Goal: Information Seeking & Learning: Find specific page/section

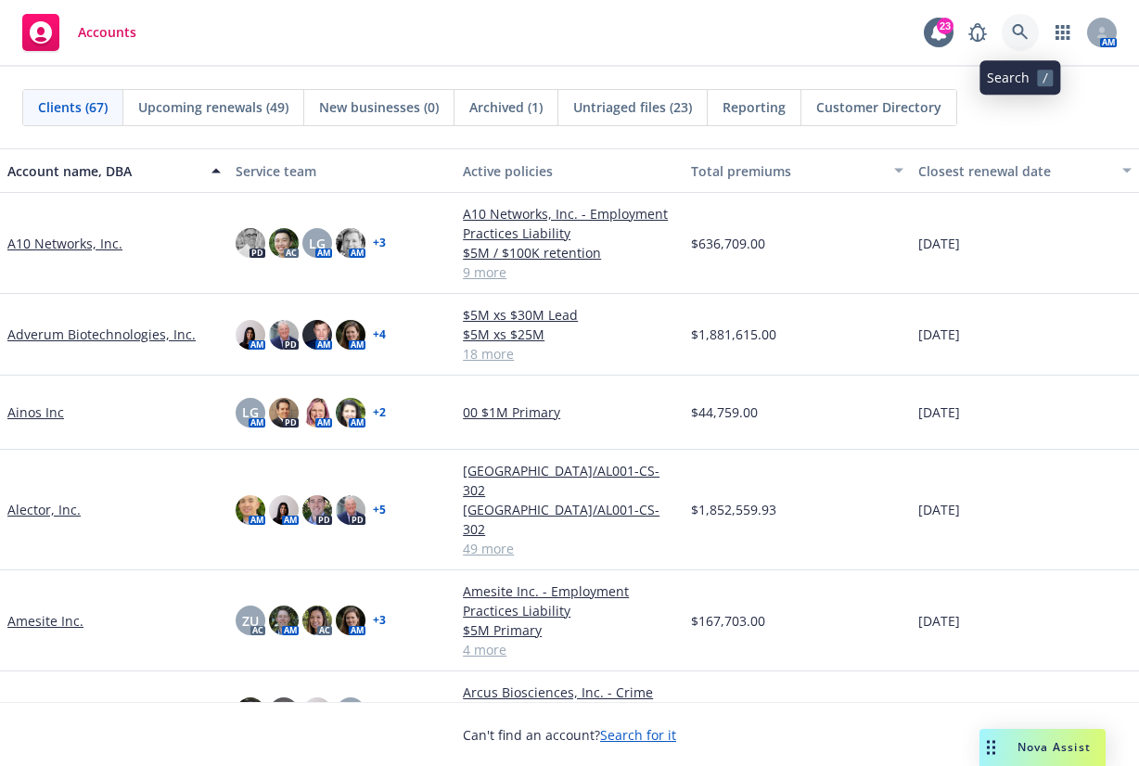
click at [1018, 32] on icon at bounding box center [1020, 32] width 17 height 17
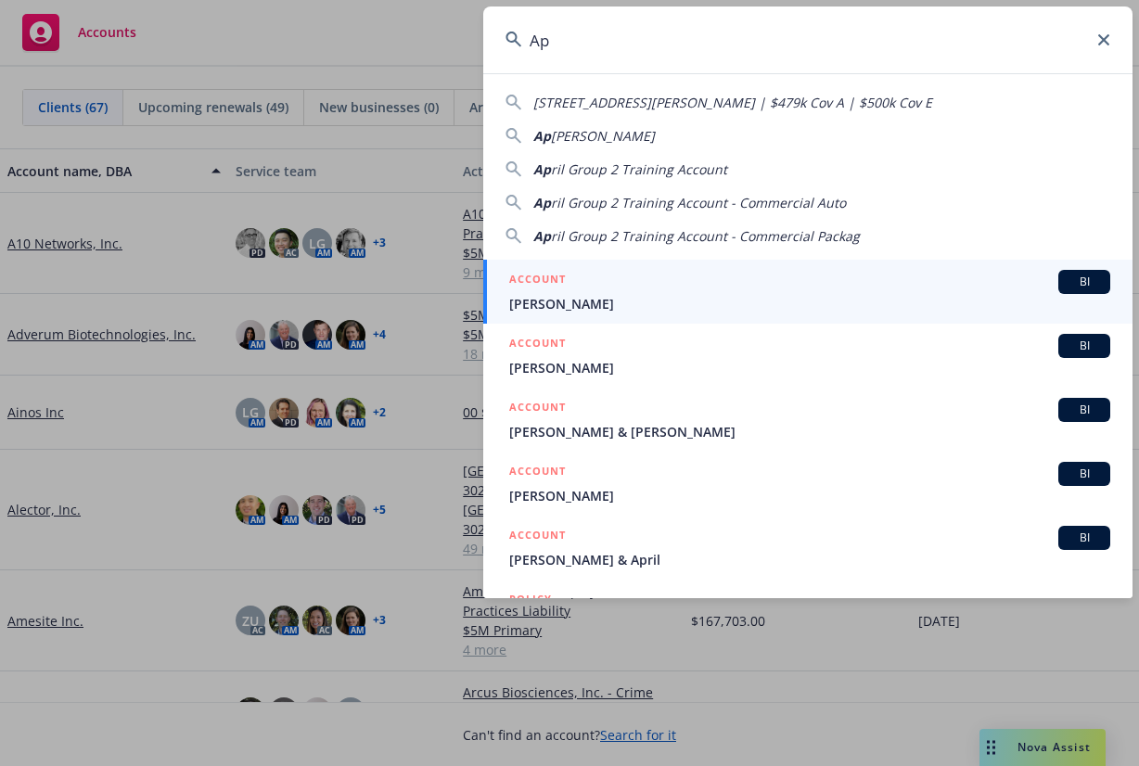
type input "A"
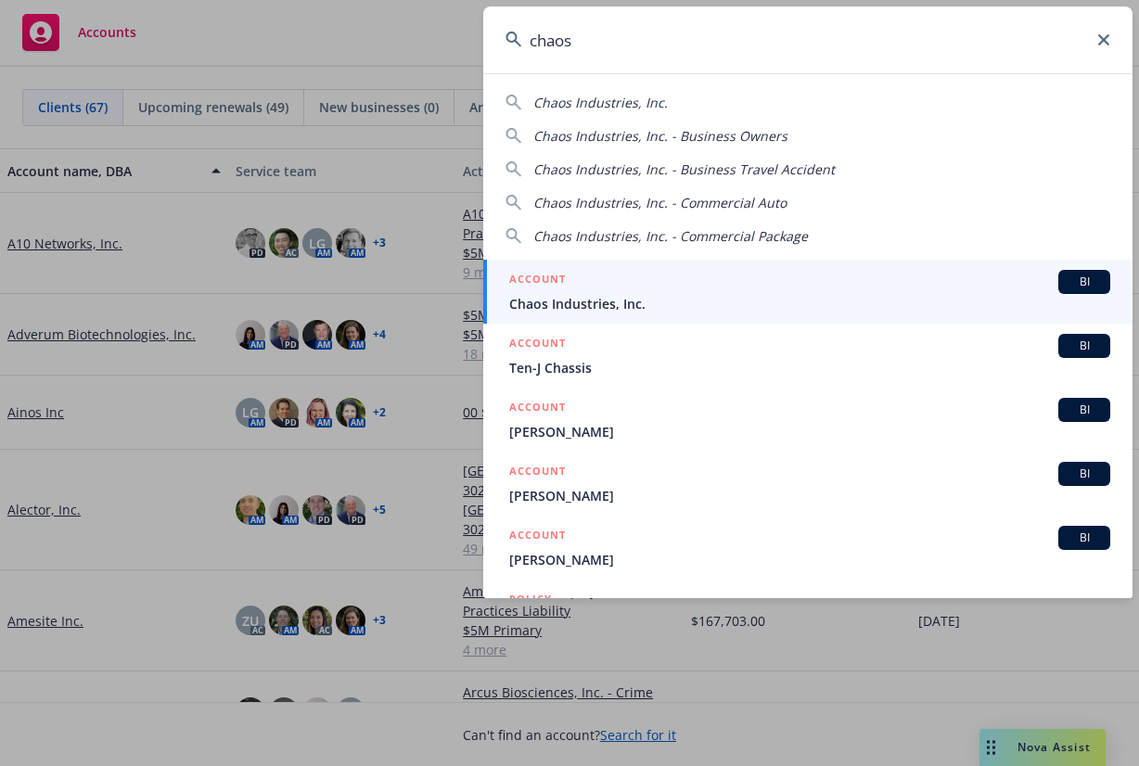
type input "chaos"
click at [618, 294] on span "Chaos Industries, Inc." at bounding box center [809, 303] width 601 height 19
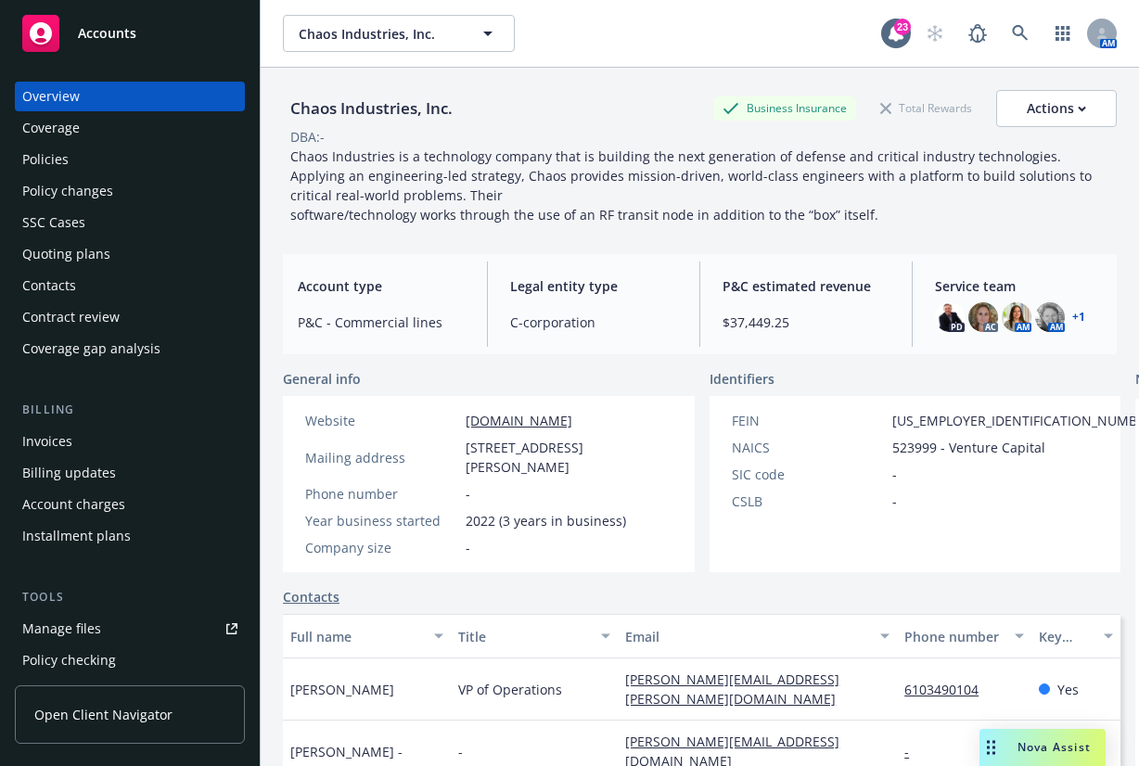
click at [26, 628] on div "Manage files" at bounding box center [61, 629] width 79 height 30
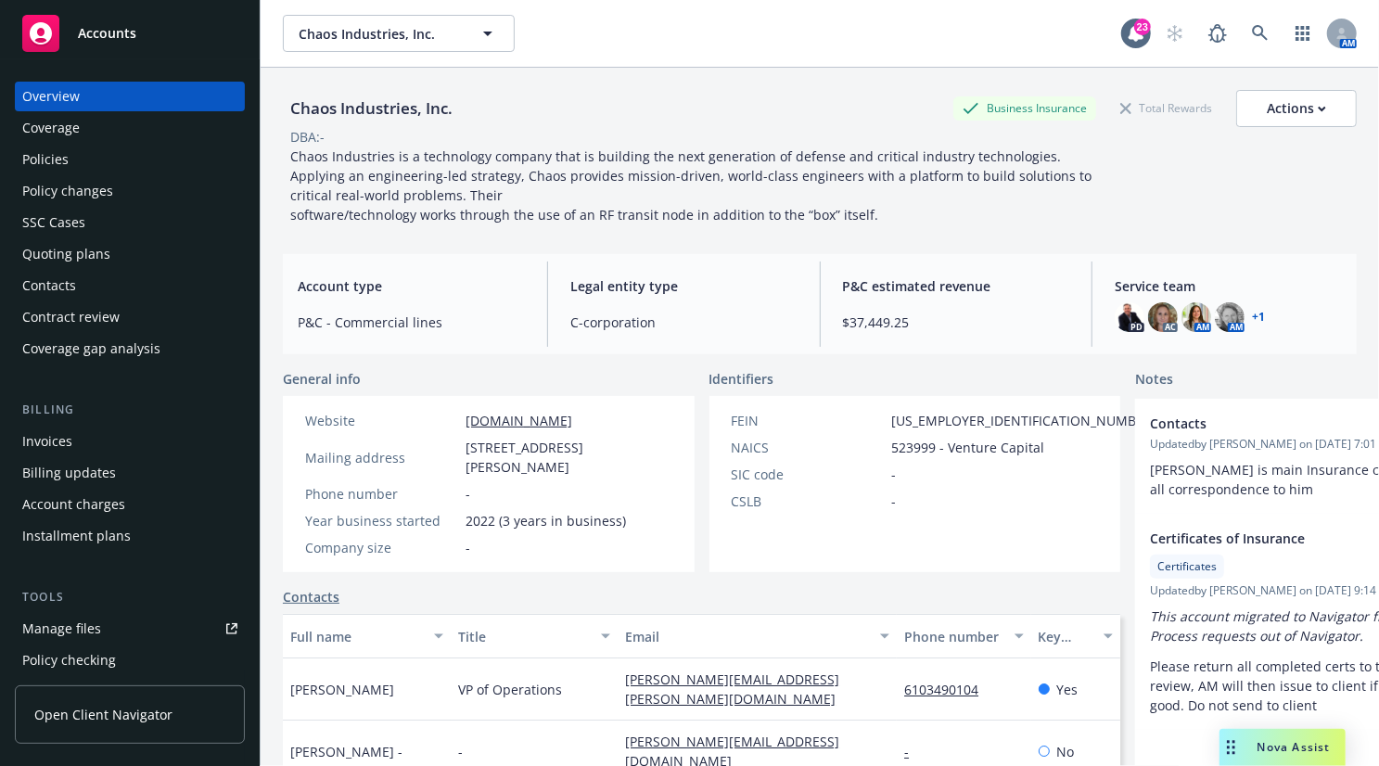
click at [45, 162] on div "Policies" at bounding box center [45, 160] width 46 height 30
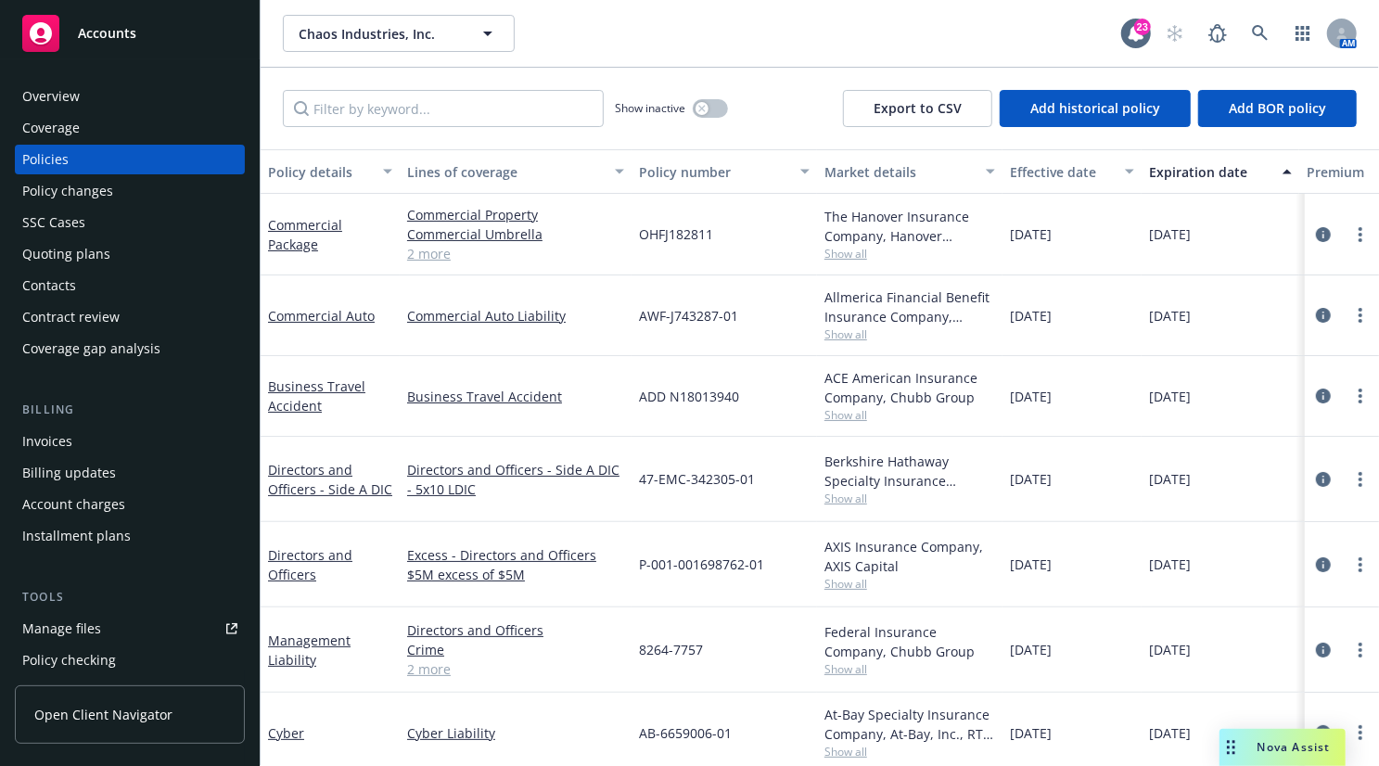
scroll to position [81, 0]
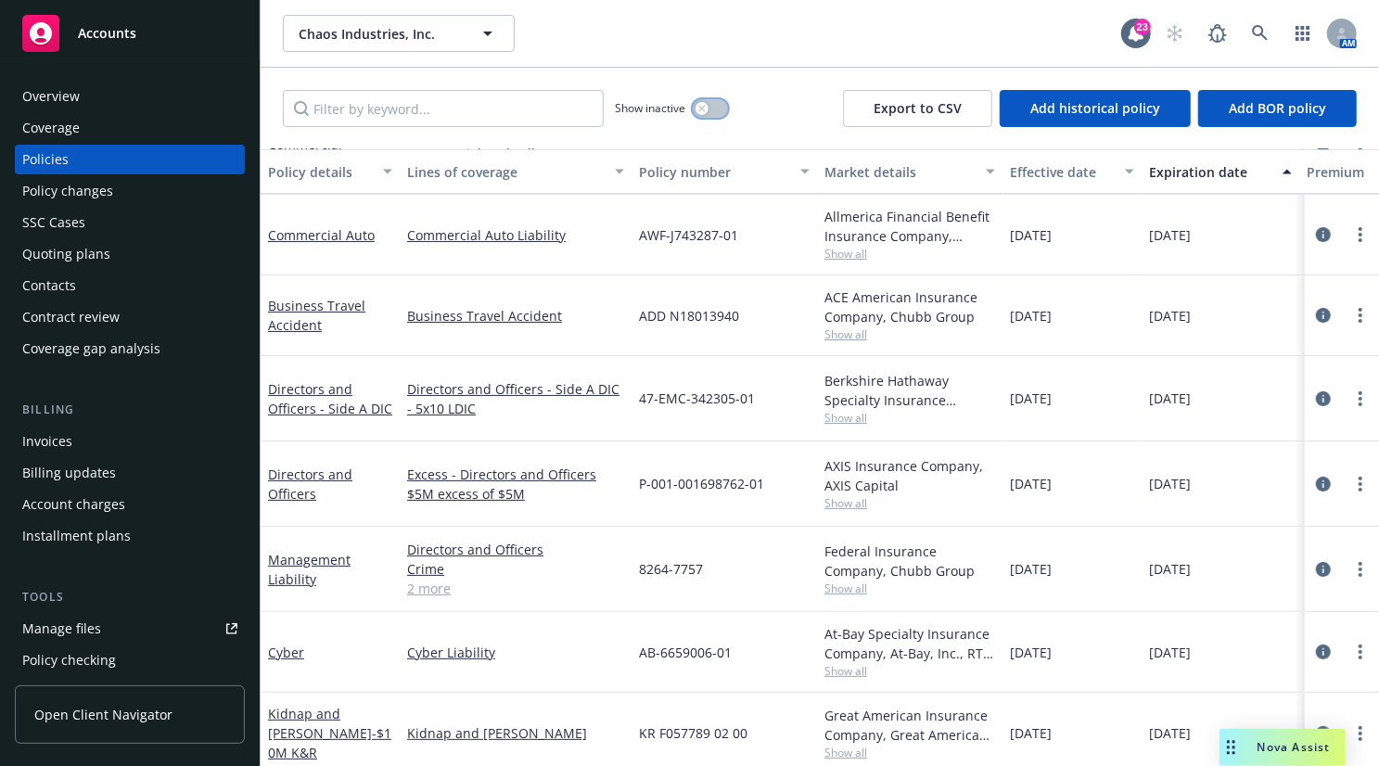
click at [711, 107] on button "button" at bounding box center [710, 108] width 35 height 19
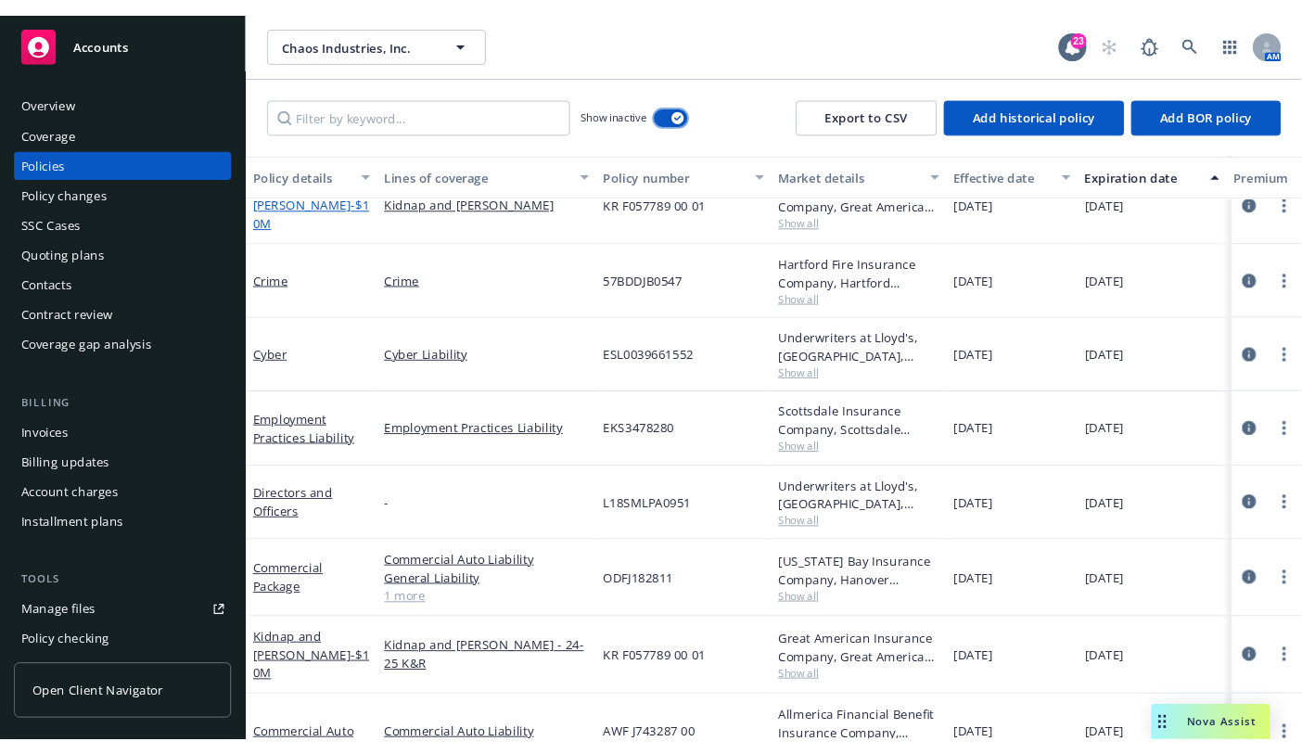
scroll to position [278, 0]
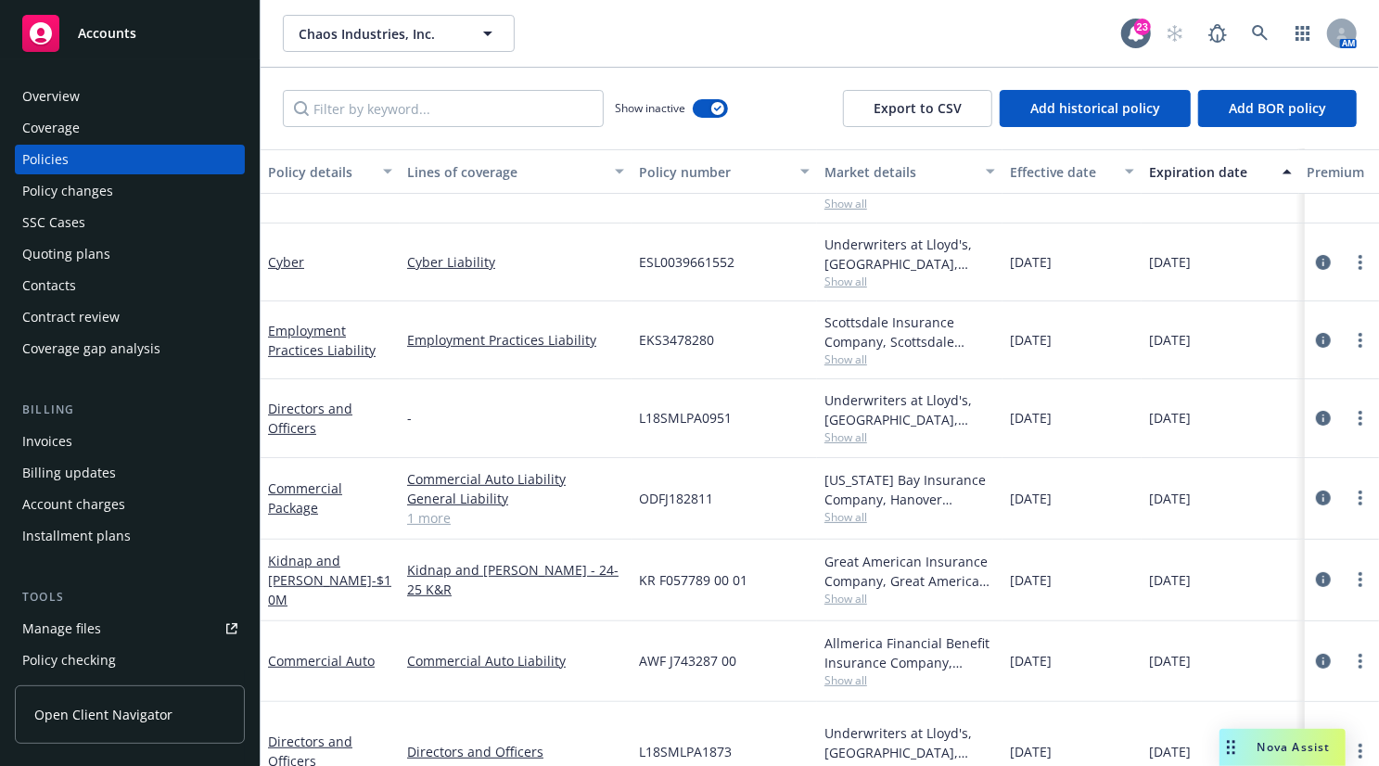
click at [856, 359] on span "Show all" at bounding box center [909, 359] width 171 height 16
click at [855, 351] on span "Show all" at bounding box center [909, 359] width 171 height 16
click at [288, 3] on div "Chaos Industries, Inc. Chaos Industries, Inc. 23 AM" at bounding box center [820, 33] width 1118 height 67
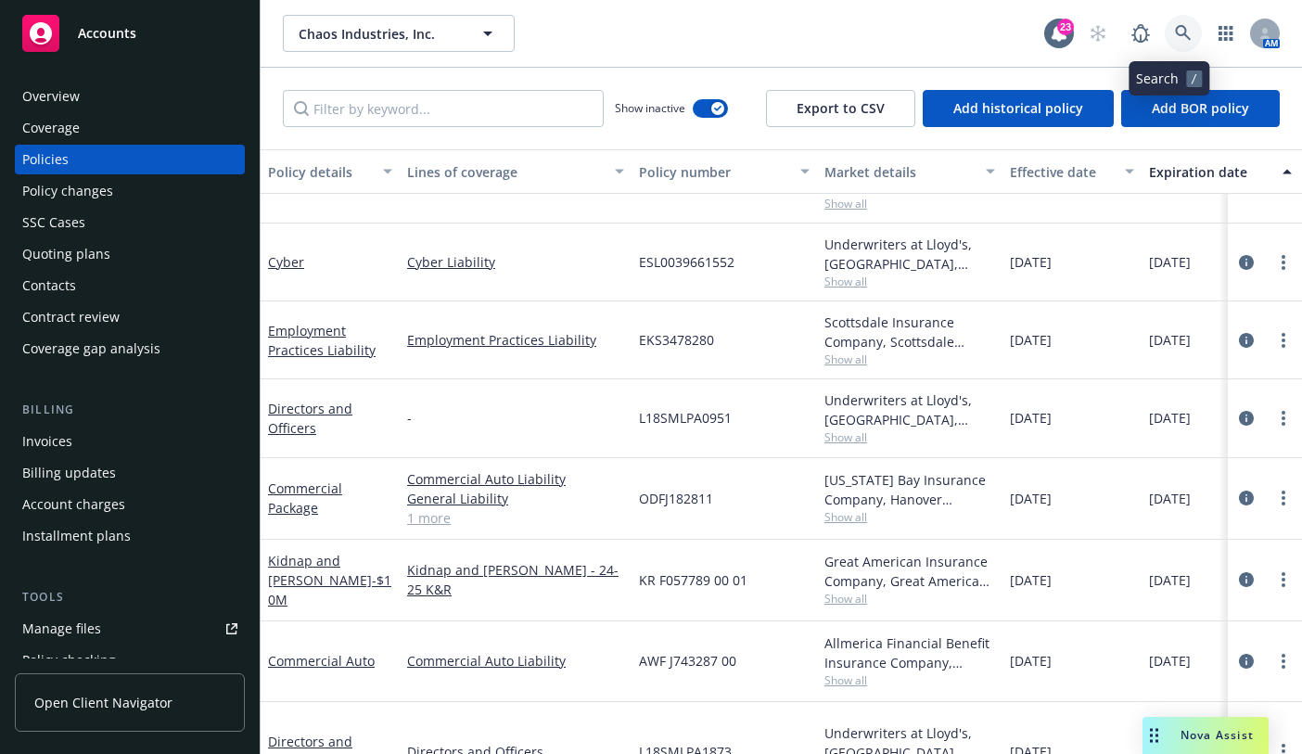
click at [1138, 36] on icon at bounding box center [1183, 33] width 17 height 17
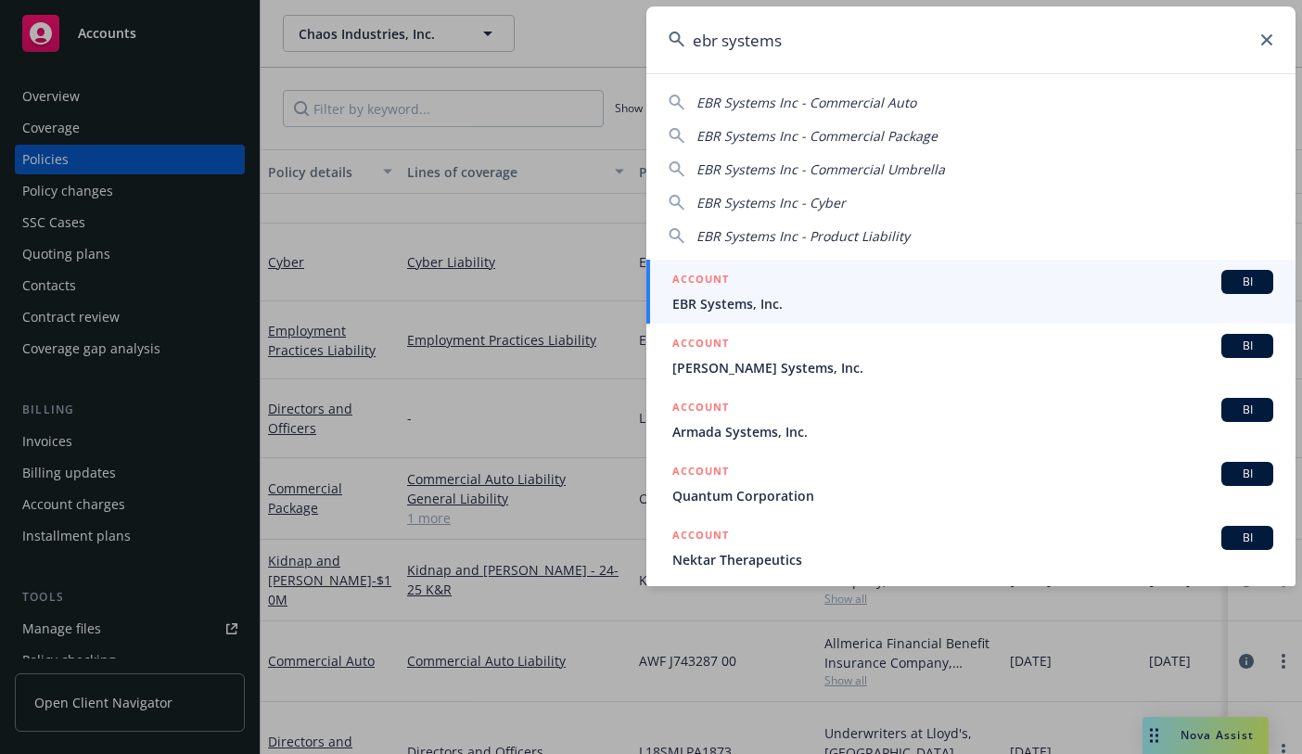
type input "ebr systems"
click at [726, 301] on span "EBR Systems, Inc." at bounding box center [972, 303] width 601 height 19
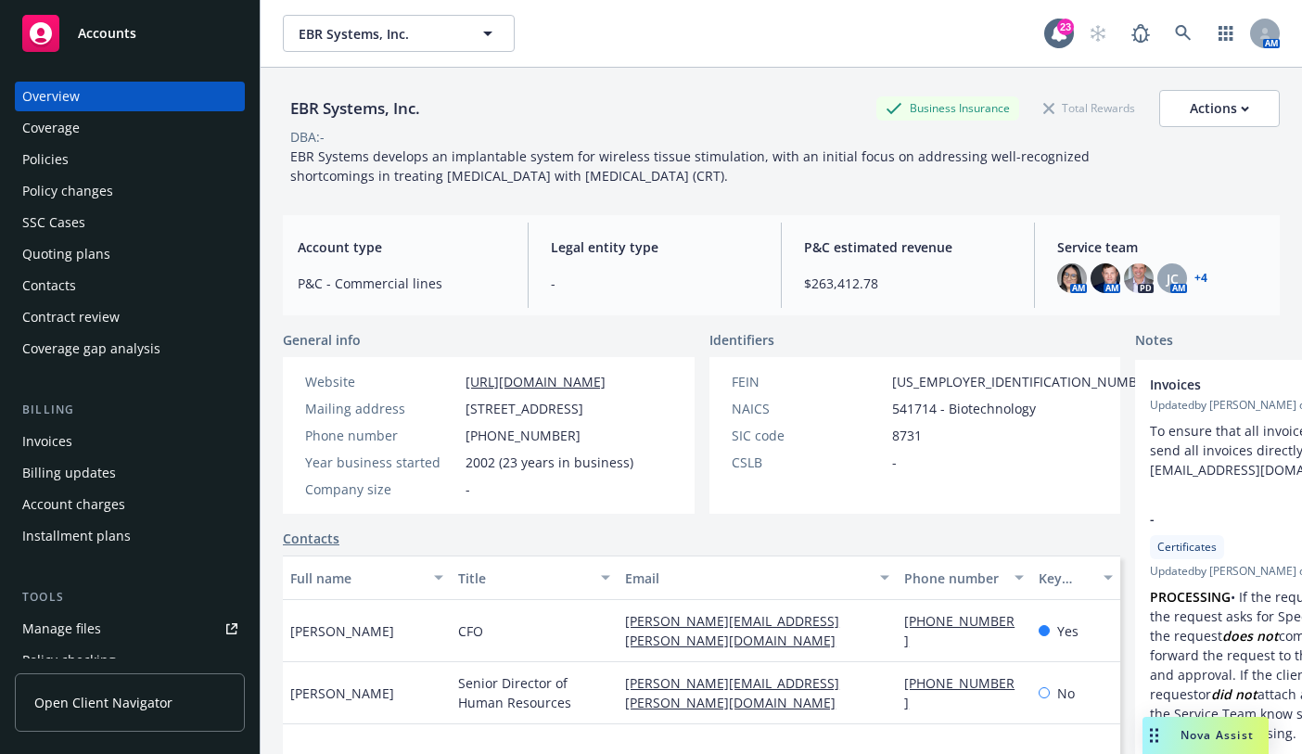
click at [96, 166] on div "Policies" at bounding box center [129, 160] width 215 height 30
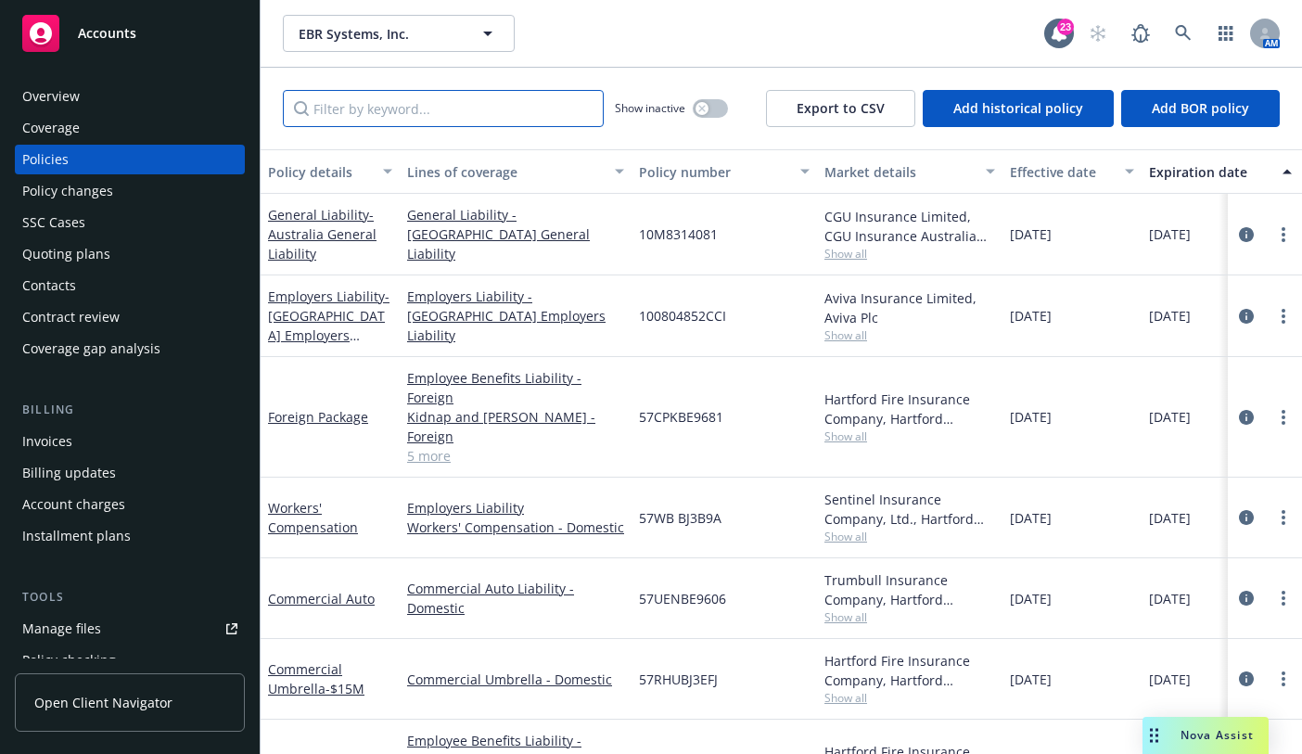
click at [520, 107] on input "Filter by keyword..." at bounding box center [443, 108] width 321 height 37
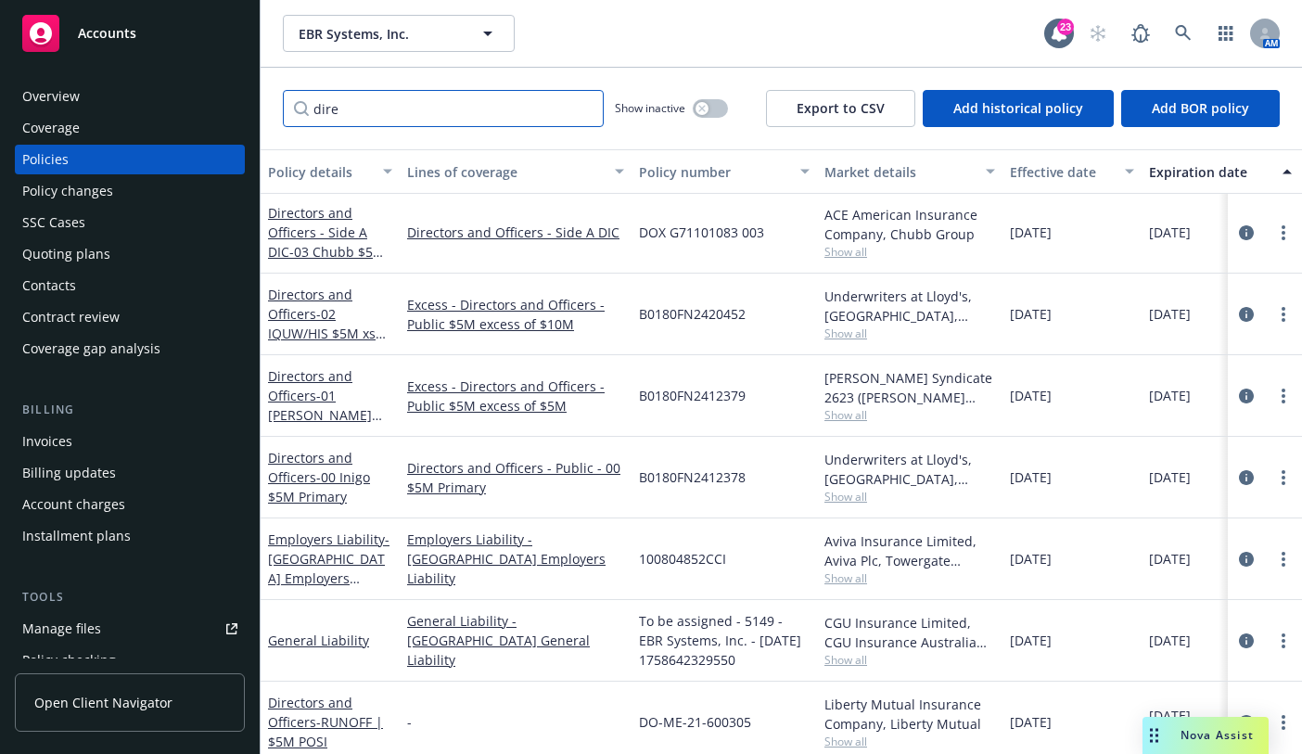
scroll to position [400, 0]
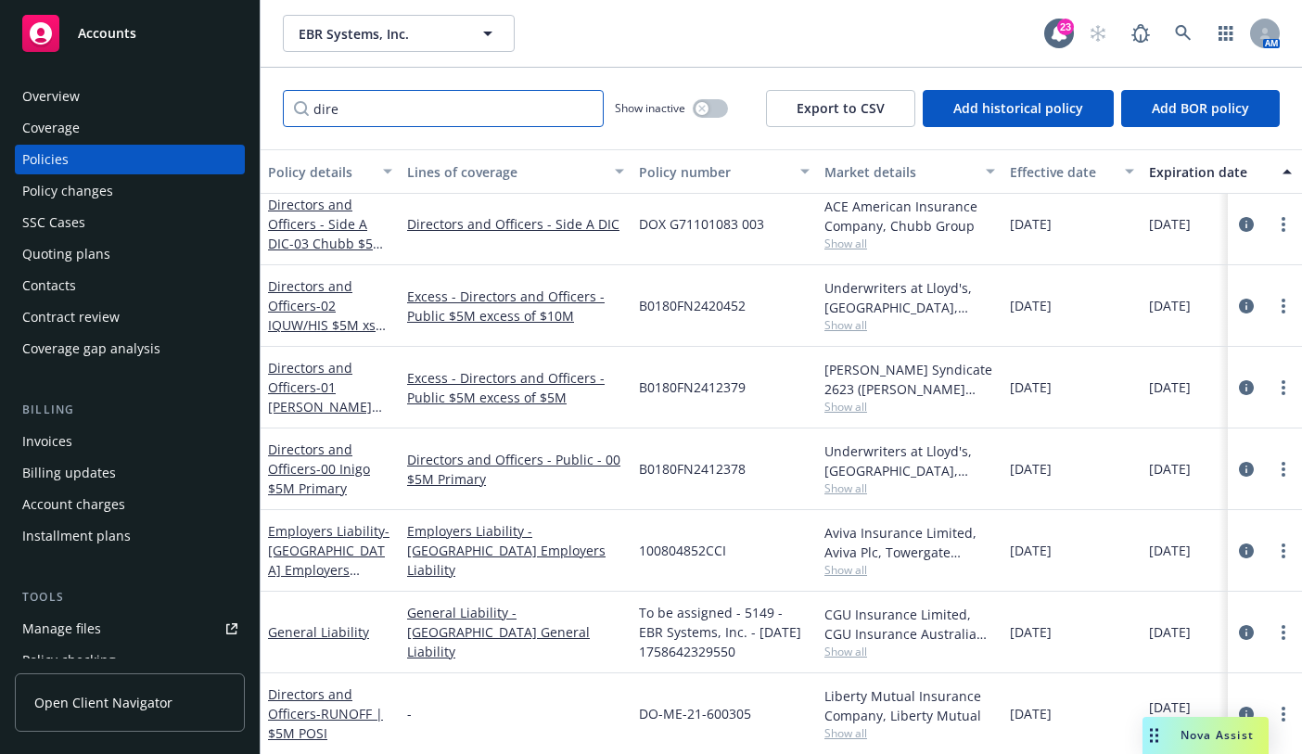
type input "dire"
click at [989, 562] on span "Show all" at bounding box center [909, 570] width 171 height 16
click at [326, 359] on link "Directors and Officers - 01 [PERSON_NAME] $5M xs $5M" at bounding box center [320, 397] width 104 height 76
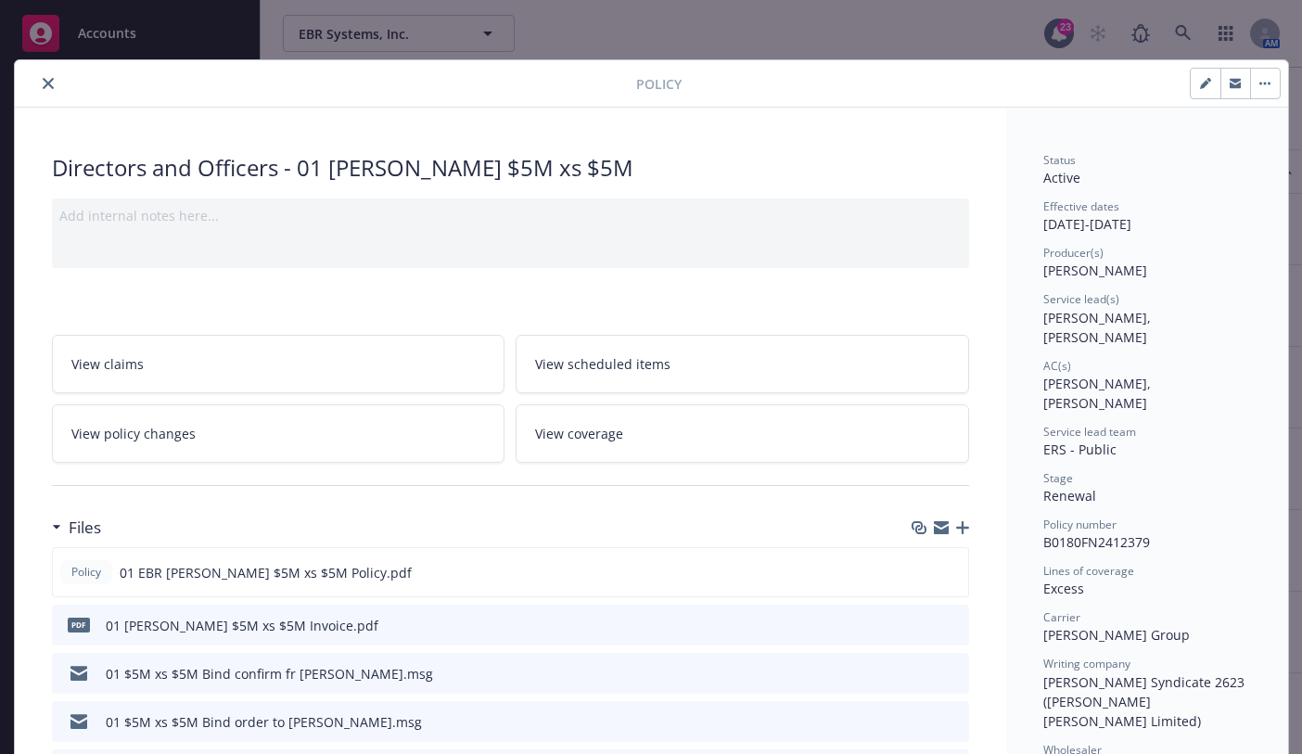
click at [45, 83] on icon "close" at bounding box center [48, 83] width 11 height 11
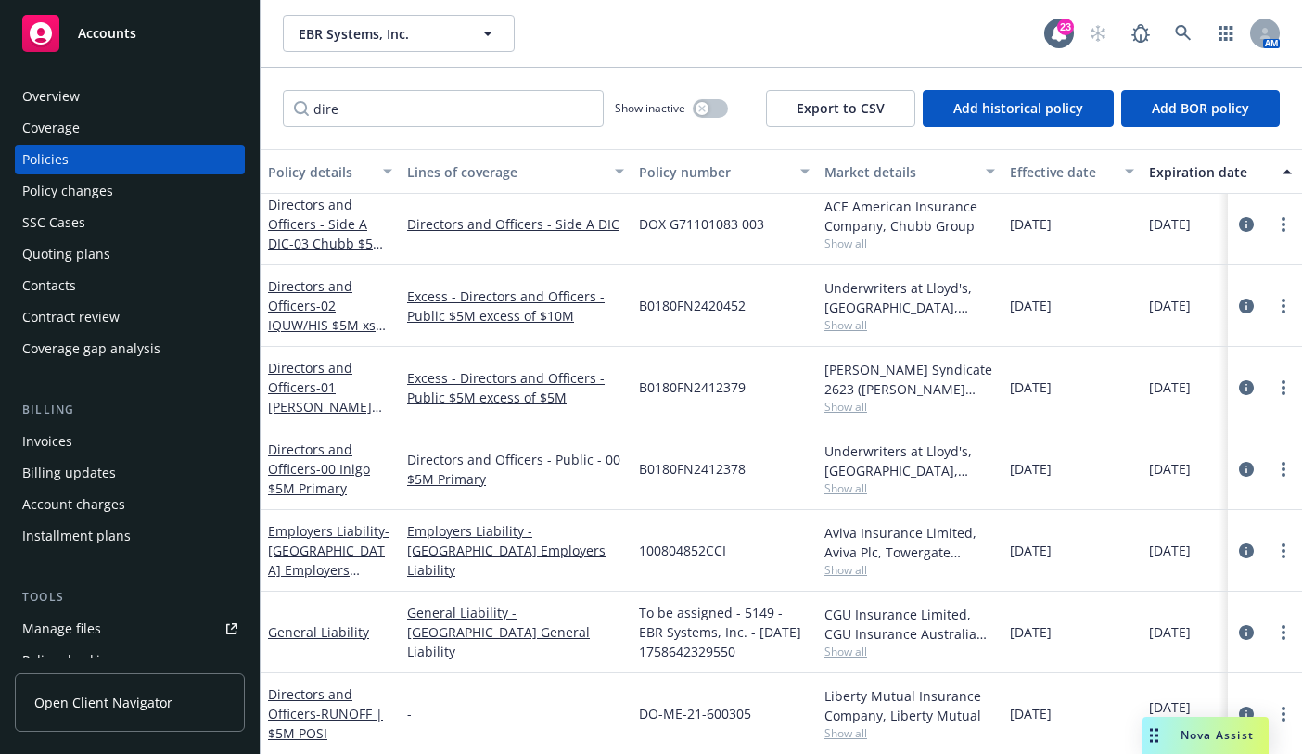
drag, startPoint x: 904, startPoint y: 43, endPoint x: 891, endPoint y: 55, distance: 17.7
click at [905, 43] on div "EBR Systems, Inc. EBR Systems, Inc." at bounding box center [663, 33] width 761 height 37
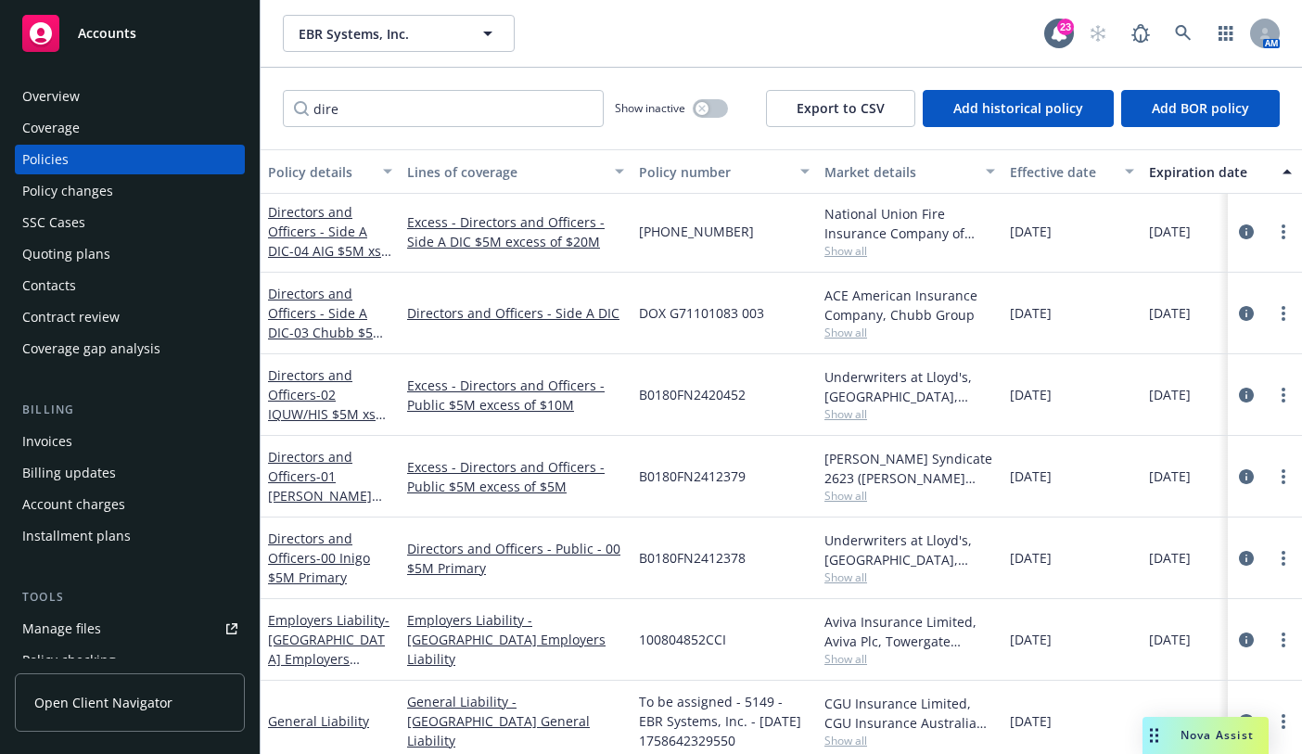
click at [904, 42] on div "EBR Systems, Inc. EBR Systems, Inc." at bounding box center [663, 33] width 761 height 37
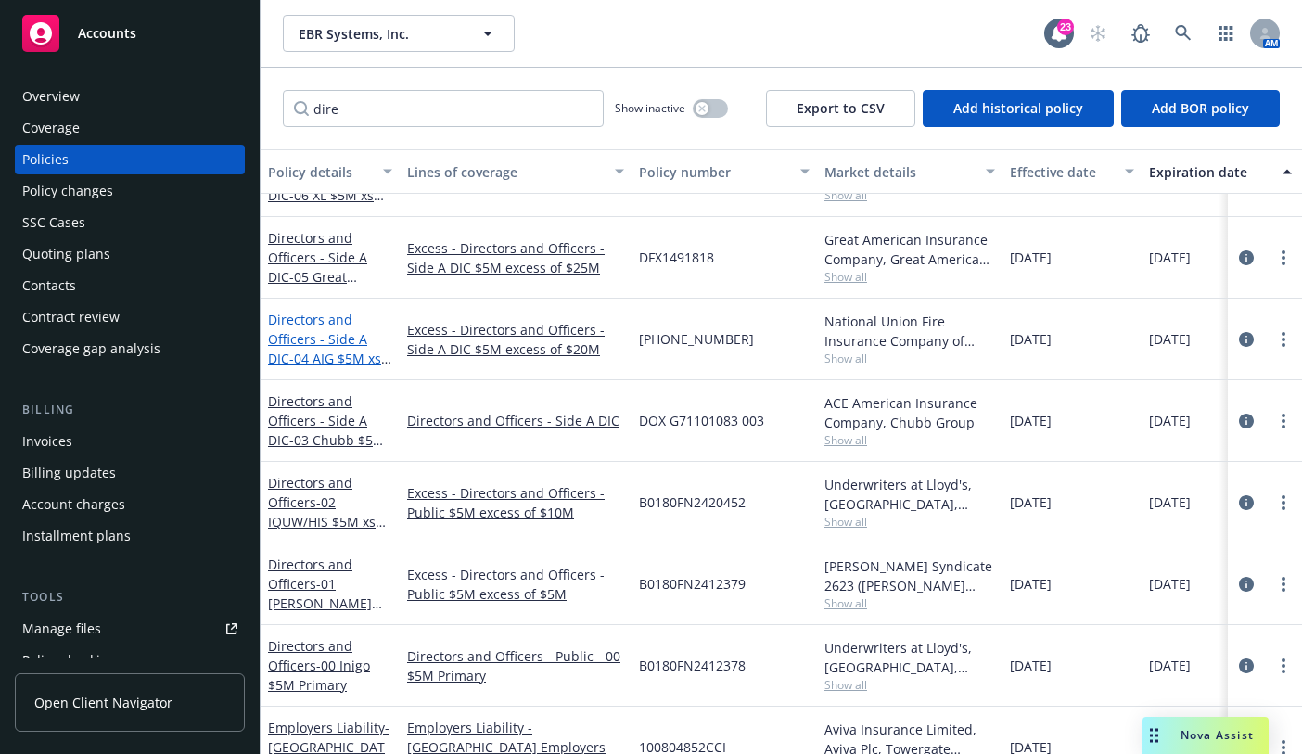
scroll to position [121, 0]
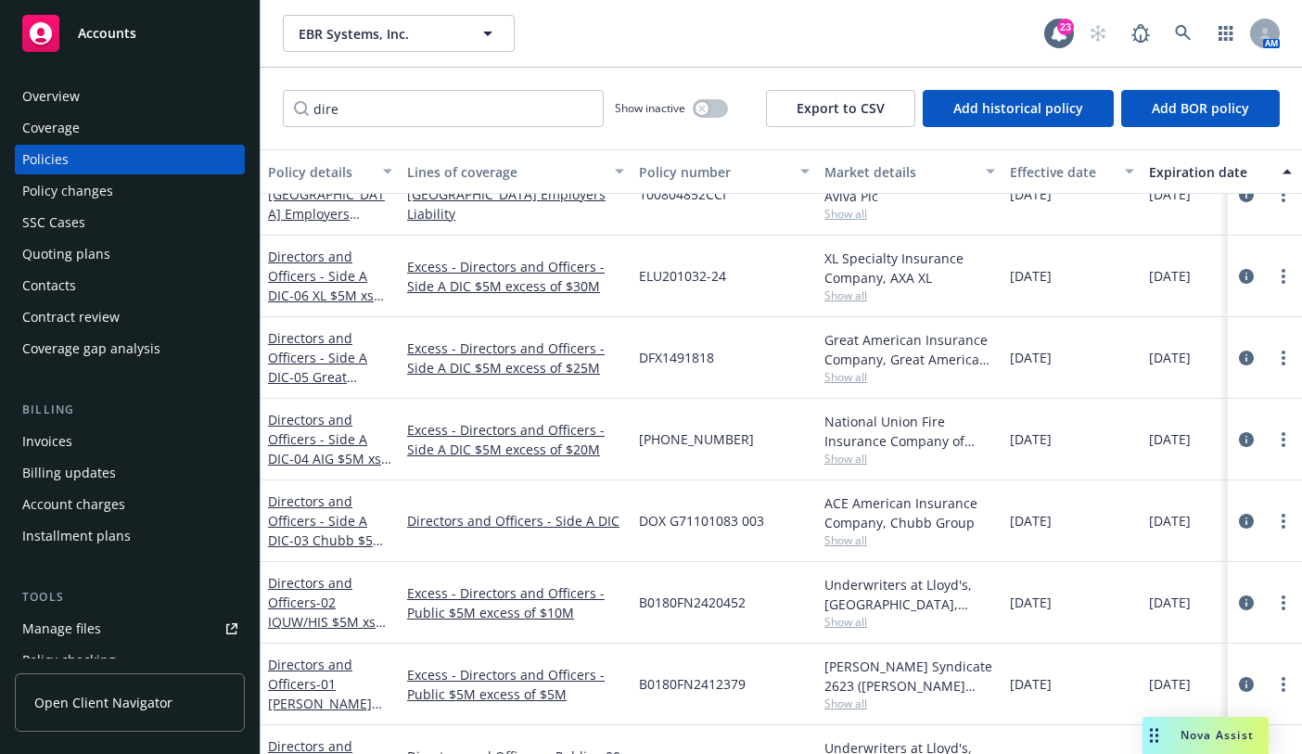
click at [902, 34] on div "EBR Systems, Inc. EBR Systems, Inc." at bounding box center [663, 33] width 761 height 37
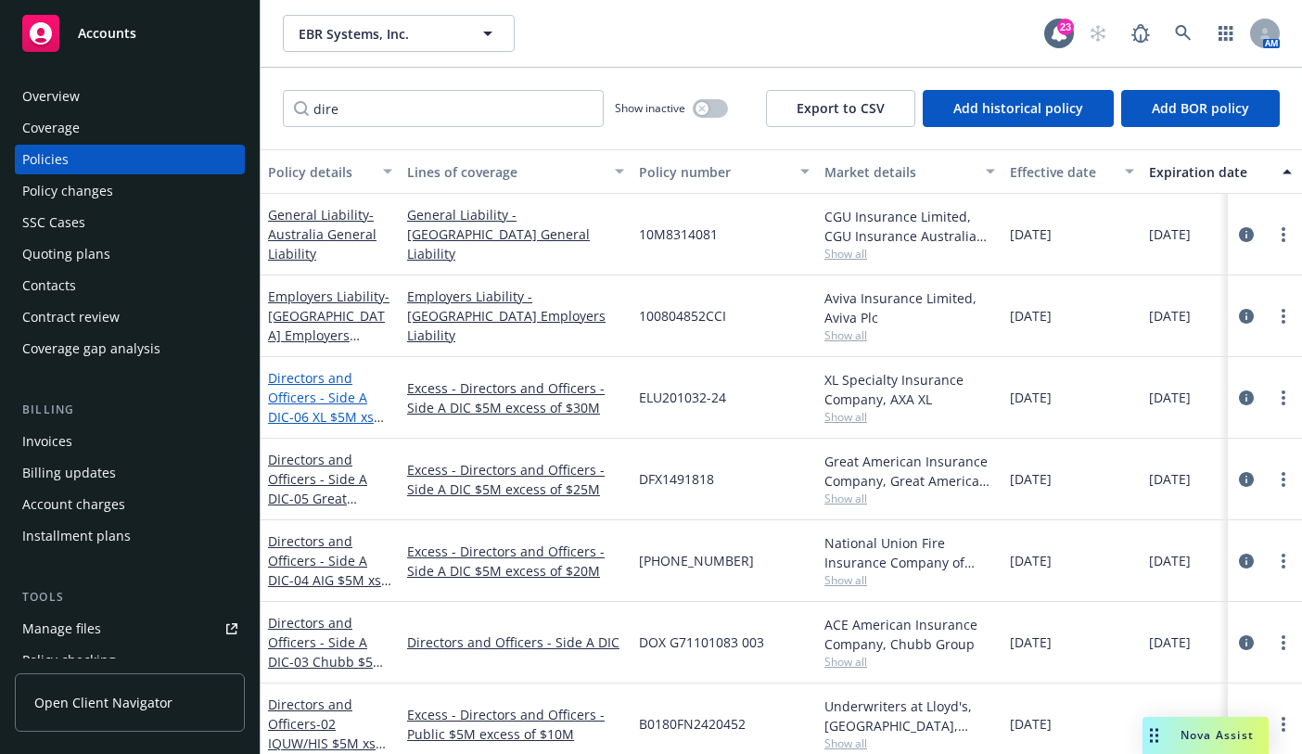
scroll to position [0, 0]
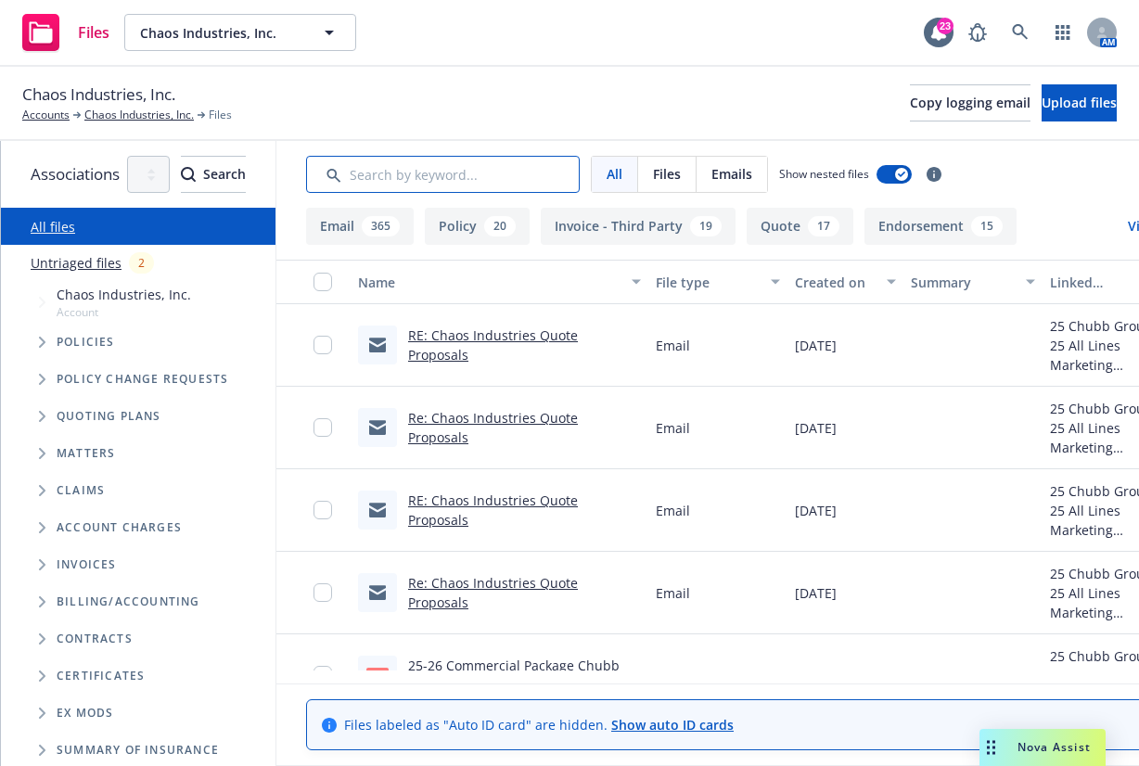
click at [550, 164] on input "Search by keyword..." at bounding box center [443, 174] width 274 height 37
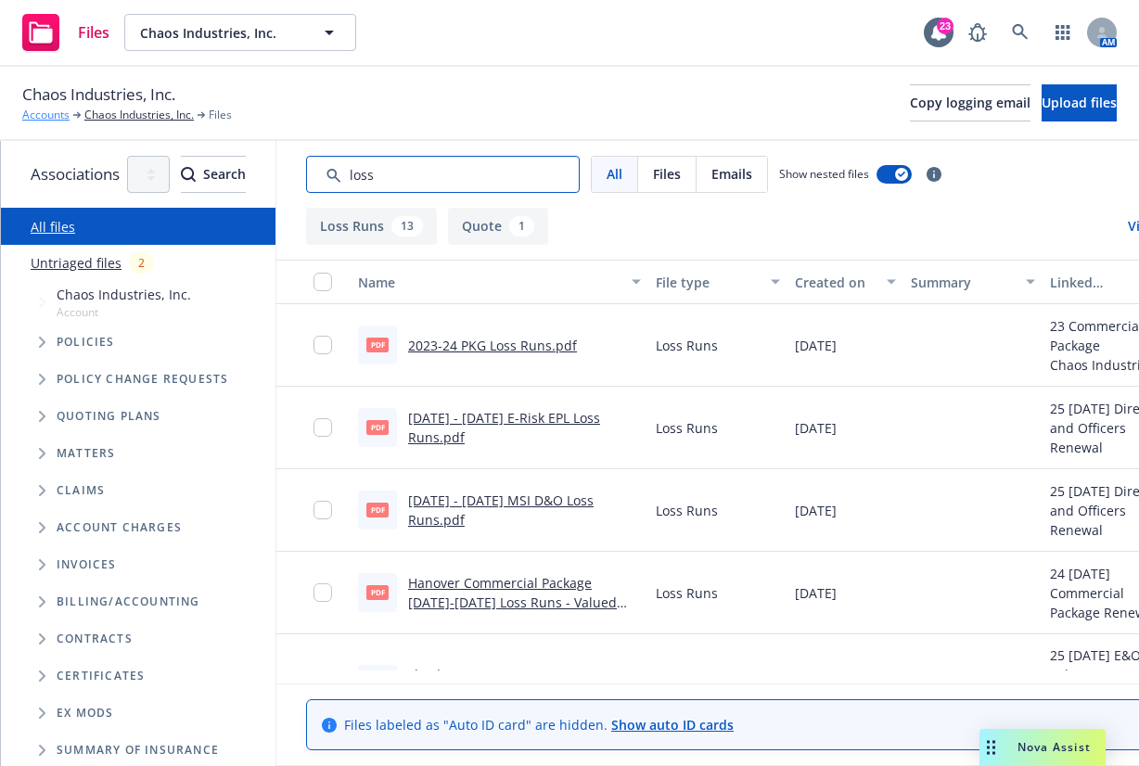
type input "loss"
click at [43, 114] on link "Accounts" at bounding box center [45, 115] width 47 height 17
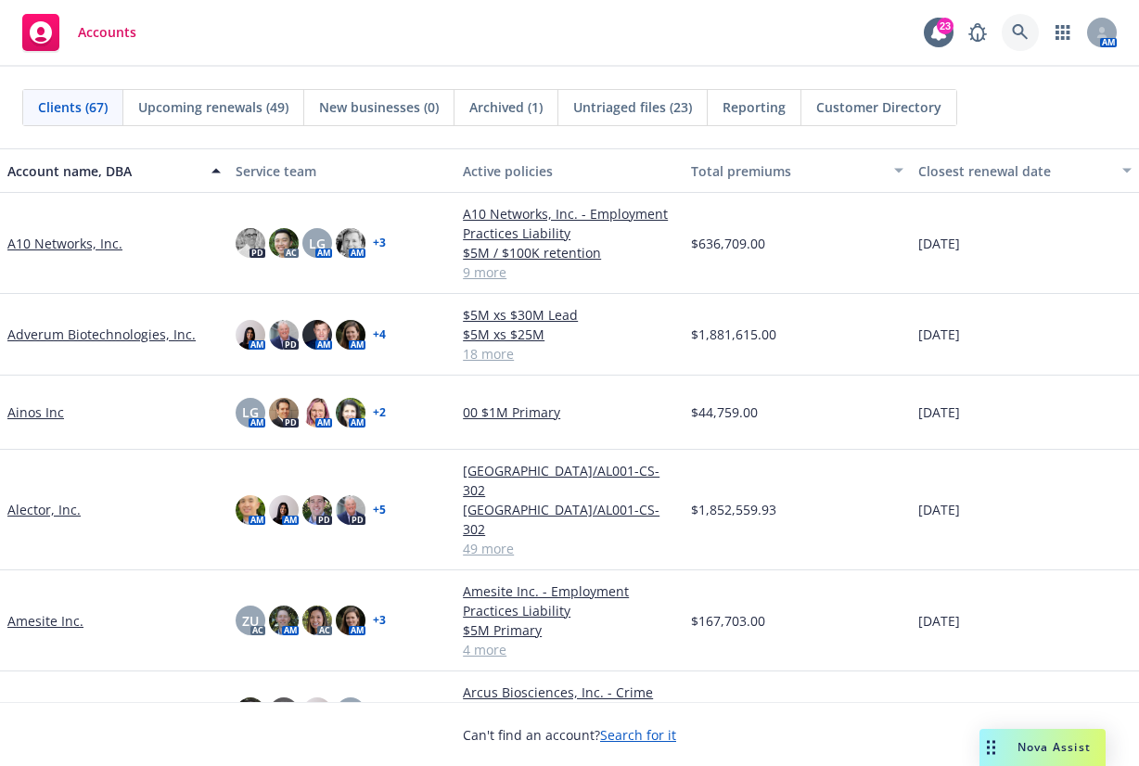
click at [1027, 25] on icon at bounding box center [1020, 32] width 17 height 17
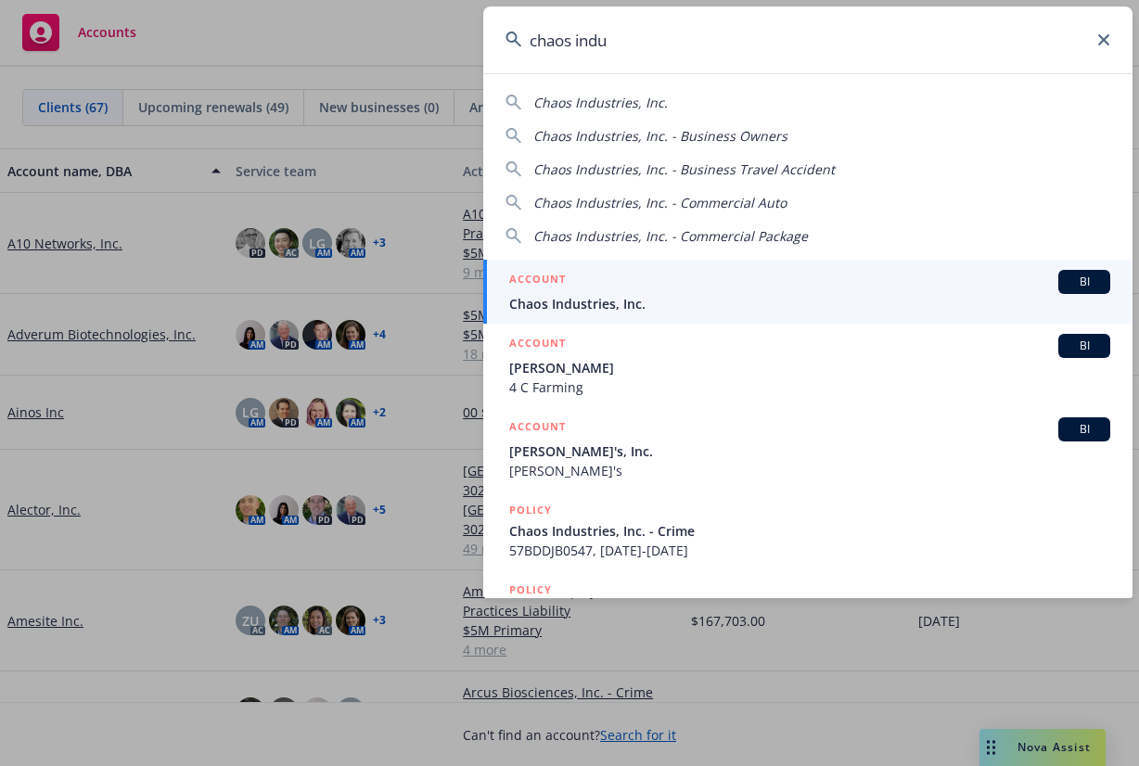
type input "chaos indu"
click at [663, 299] on span "Chaos Industries, Inc." at bounding box center [809, 303] width 601 height 19
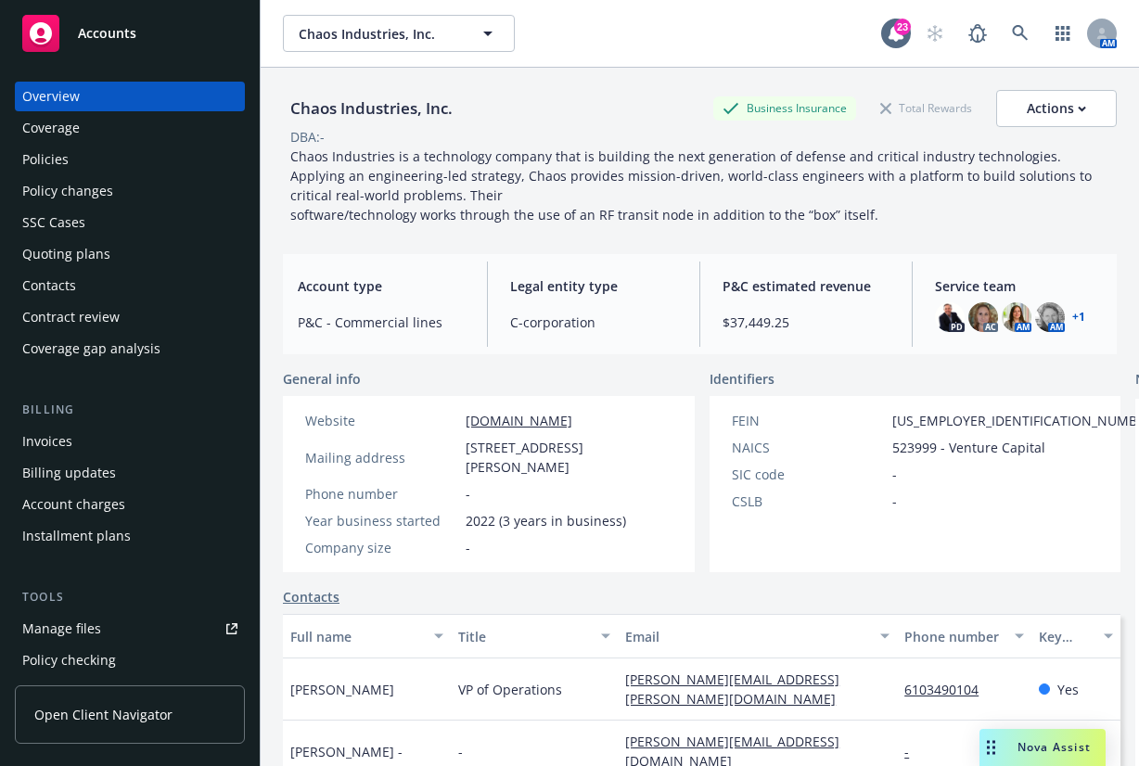
click at [41, 150] on div "Policies" at bounding box center [45, 160] width 46 height 30
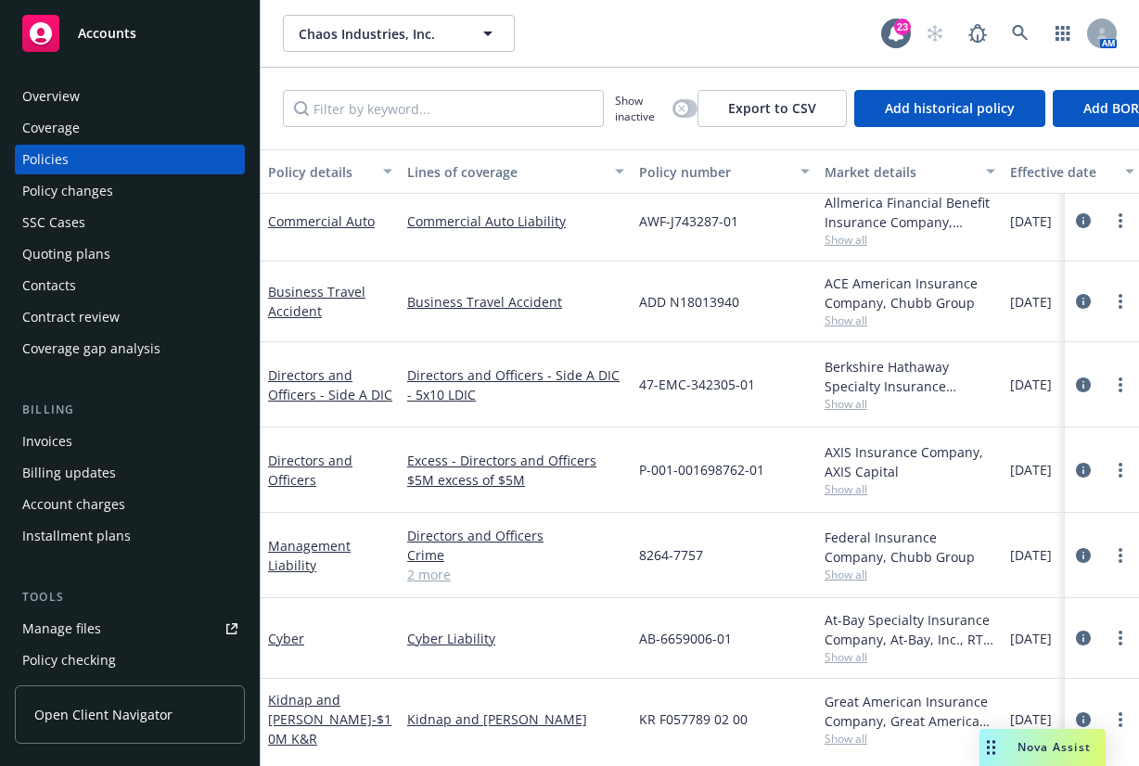
scroll to position [95, 0]
click at [690, 103] on button "button" at bounding box center [684, 108] width 25 height 19
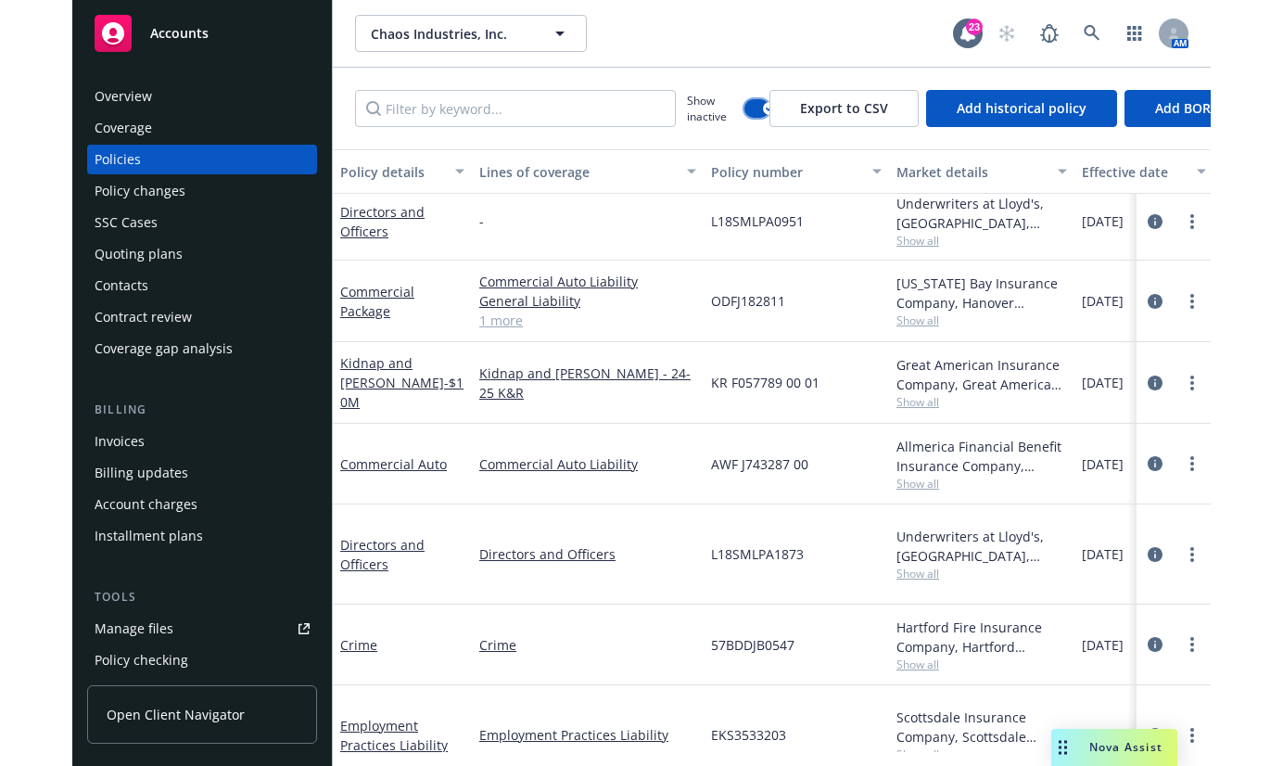
scroll to position [592, 0]
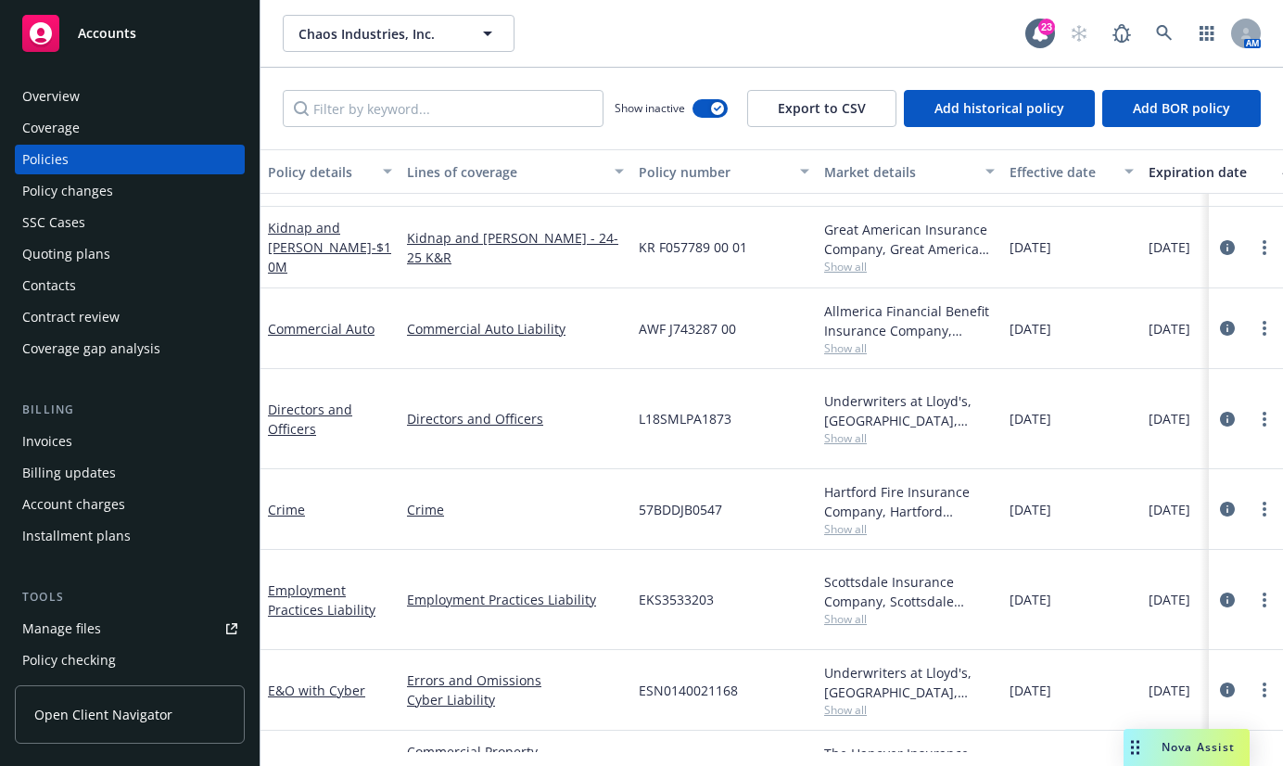
click at [373, 516] on div "Crime" at bounding box center [330, 509] width 139 height 81
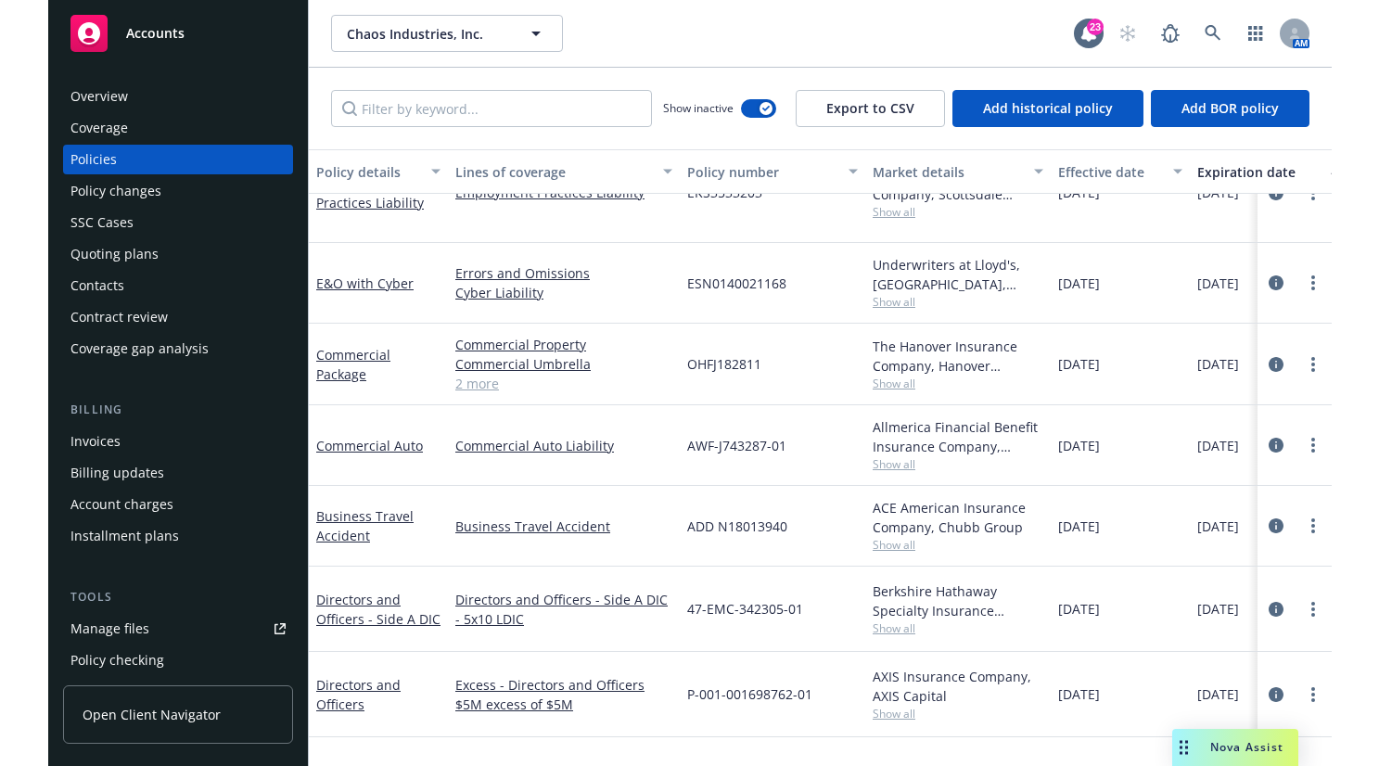
scroll to position [1040, 0]
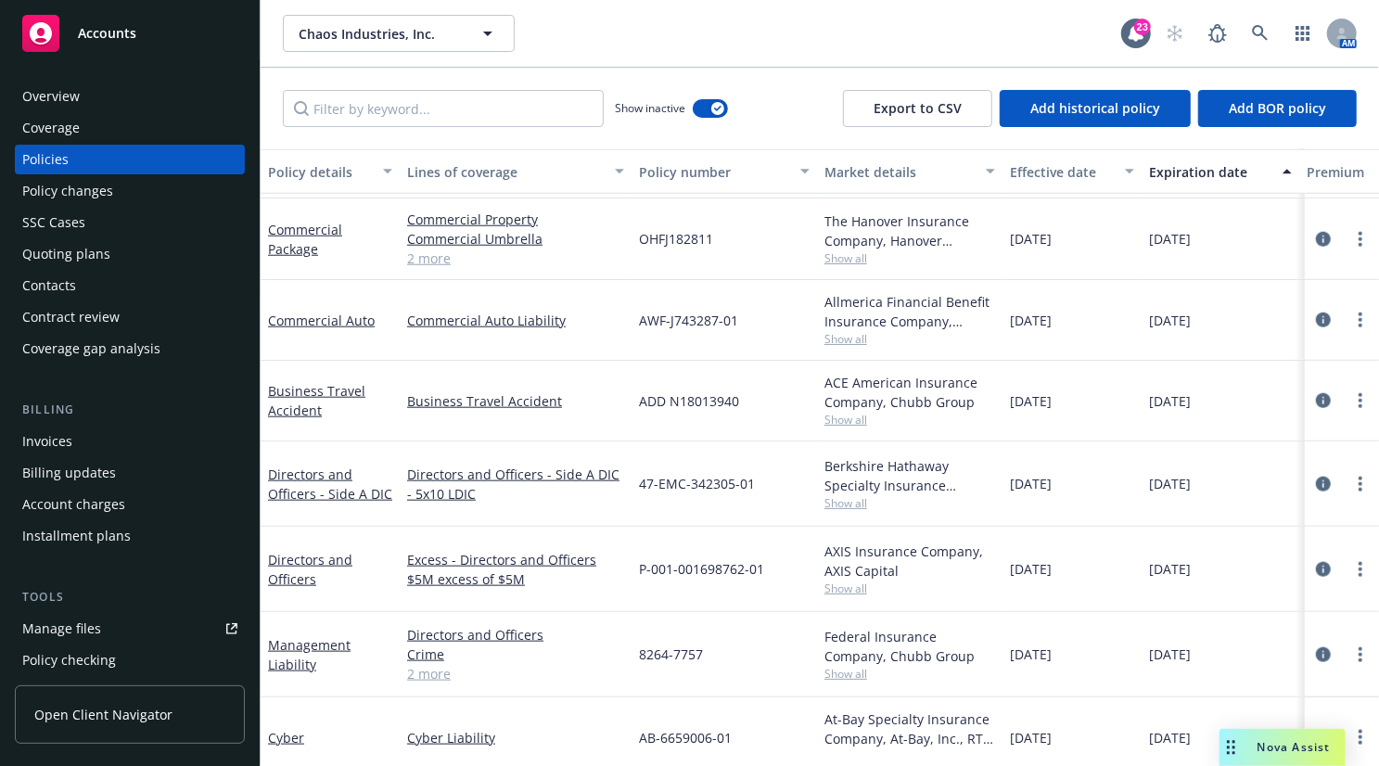
click at [504, 757] on div "Policy details Lines of coverage Policy number Market details Effective date Ex…" at bounding box center [820, 457] width 1118 height 617
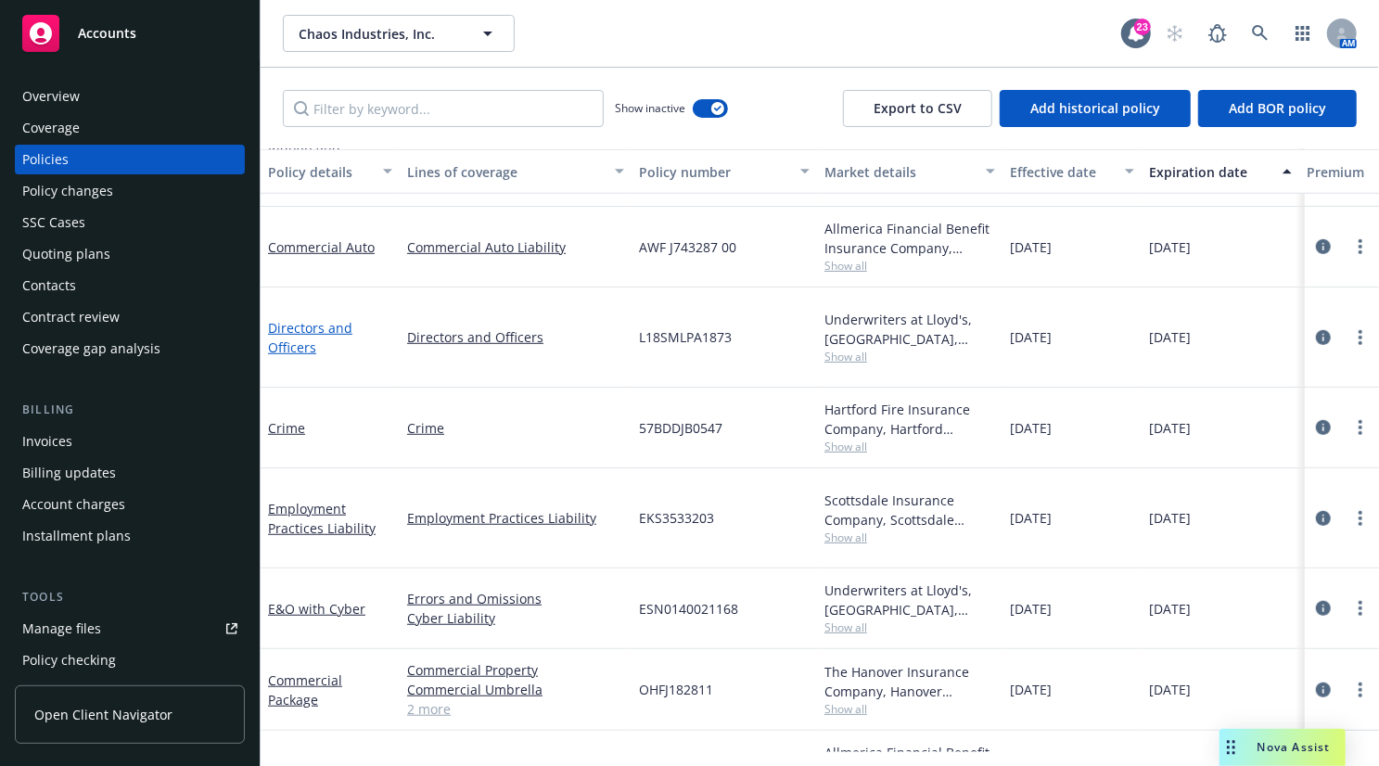
scroll to position [577, 0]
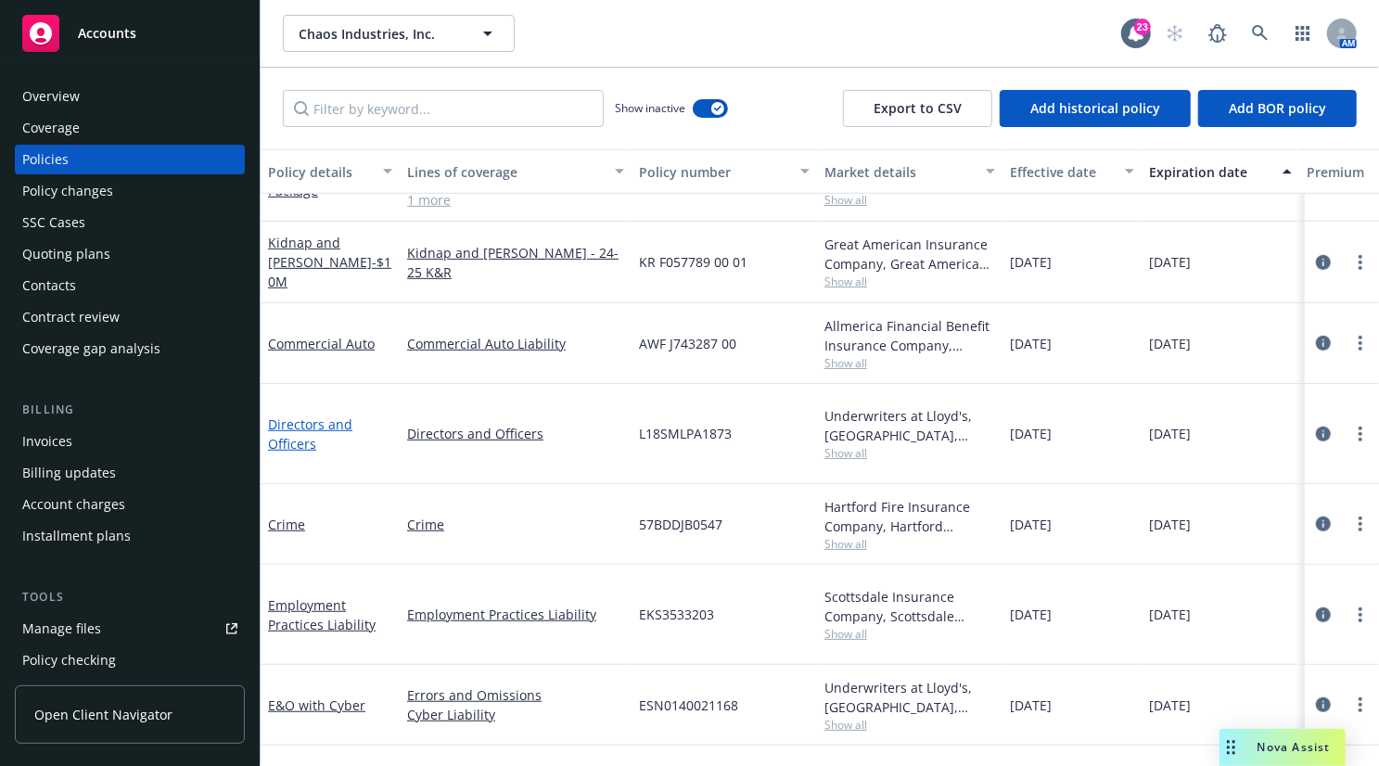
click at [300, 415] on link "Directors and Officers" at bounding box center [310, 433] width 84 height 37
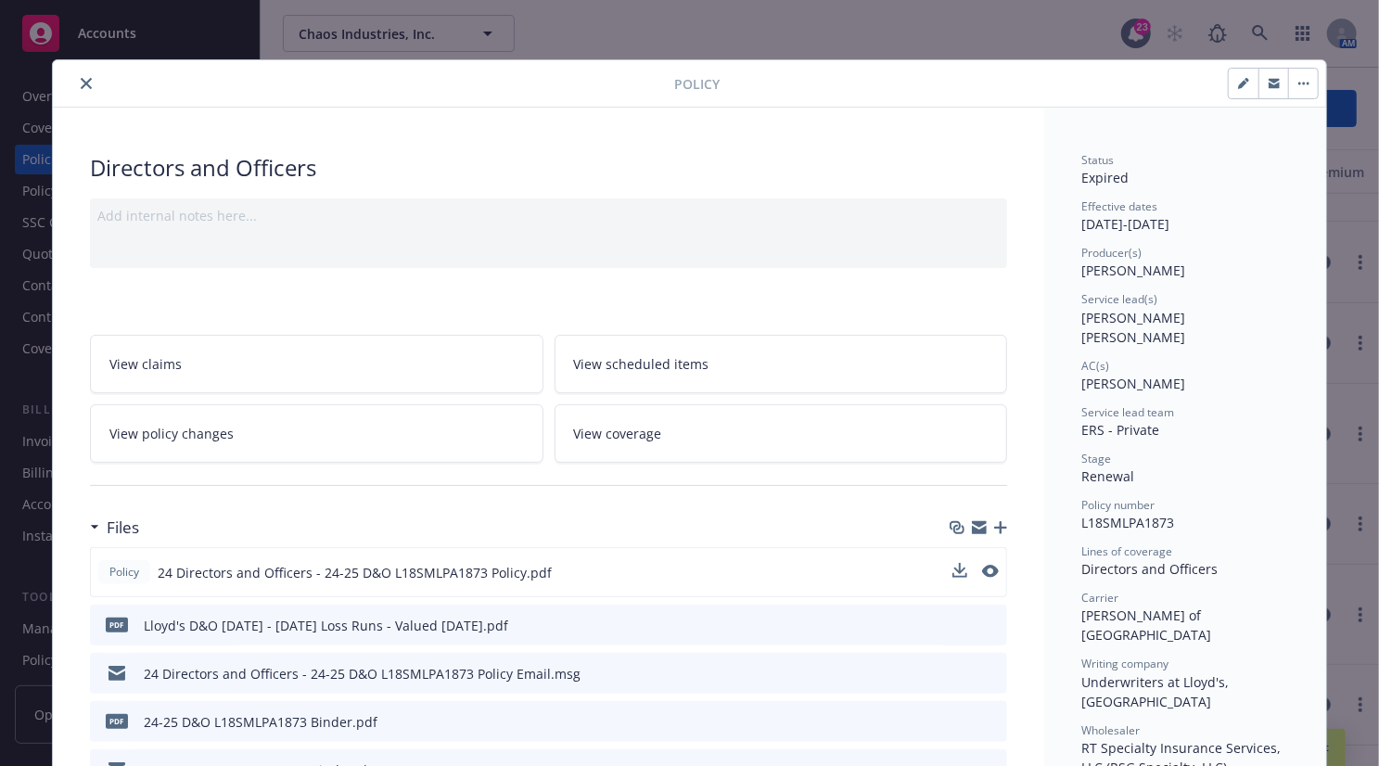
click at [440, 567] on span "24 Directors and Officers - 24-25 D&O L18SMLPA1873 Policy.pdf" at bounding box center [355, 572] width 394 height 19
click at [529, 568] on span "24 Directors and Officers - 24-25 D&O L18SMLPA1873 Policy.pdf" at bounding box center [355, 572] width 394 height 19
click at [85, 81] on button "close" at bounding box center [86, 83] width 22 height 22
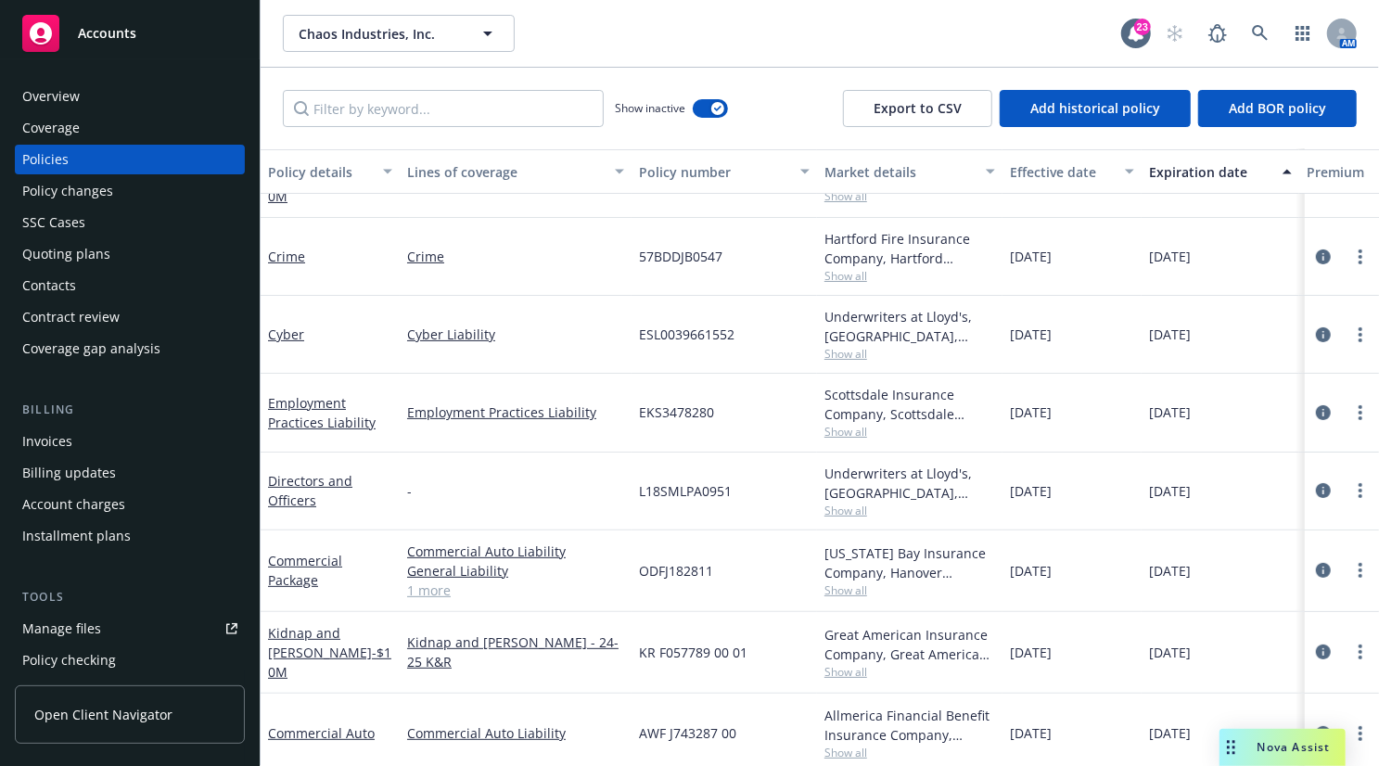
scroll to position [192, 0]
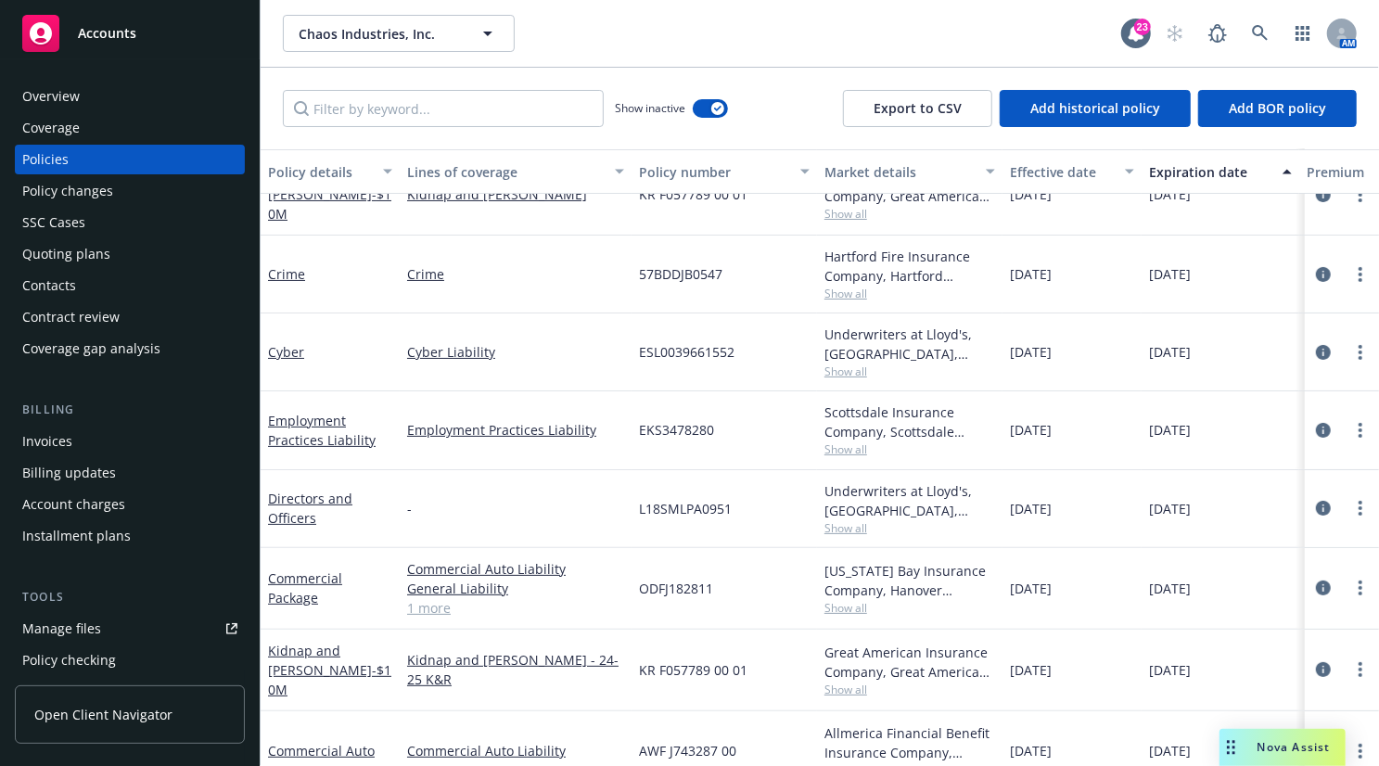
click at [1138, 576] on div at bounding box center [1342, 589] width 74 height 82
click at [240, 16] on link "Accounts" at bounding box center [130, 33] width 230 height 52
